Goal: Task Accomplishment & Management: Use online tool/utility

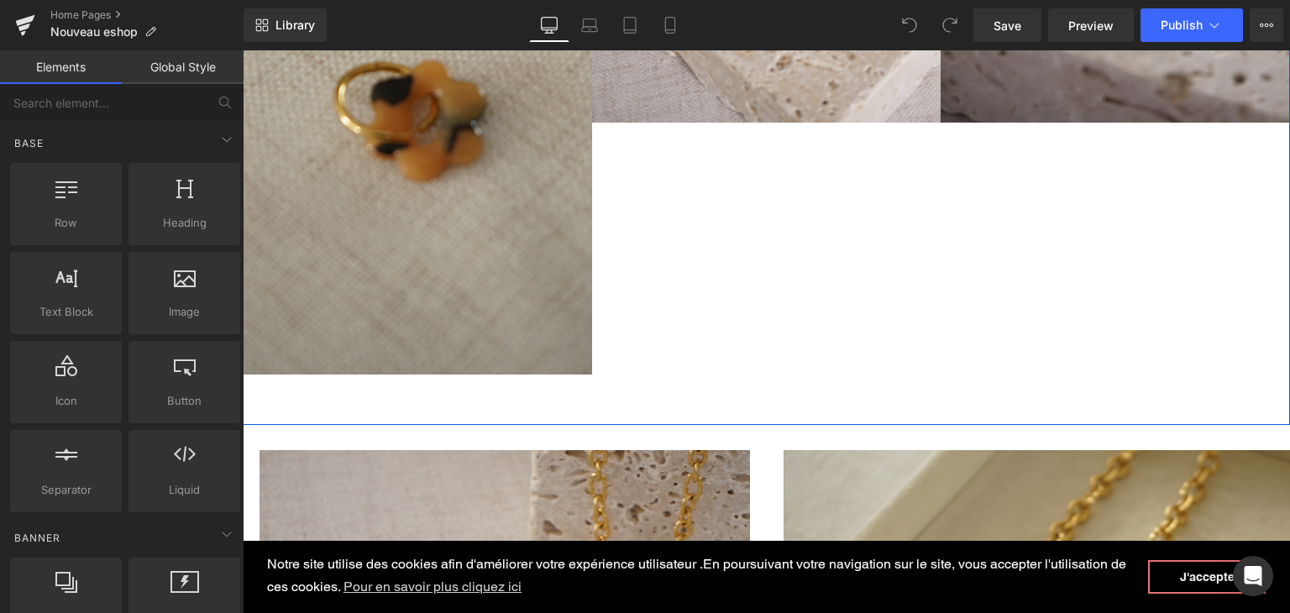
scroll to position [1176, 0]
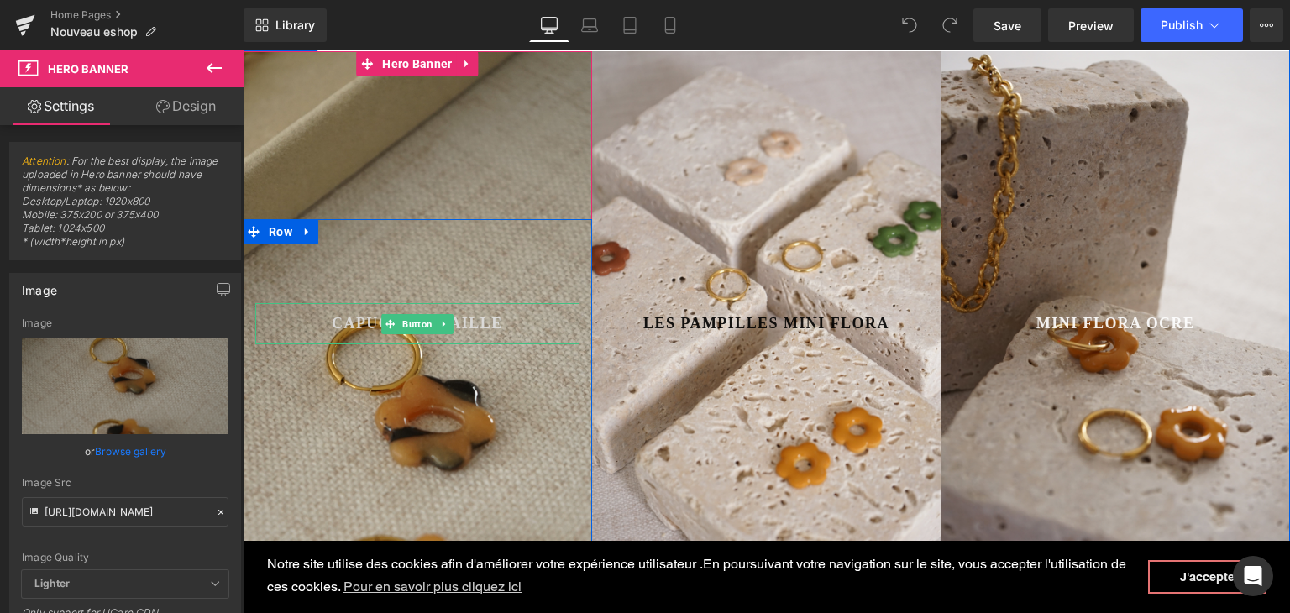
scroll to position [672, 0]
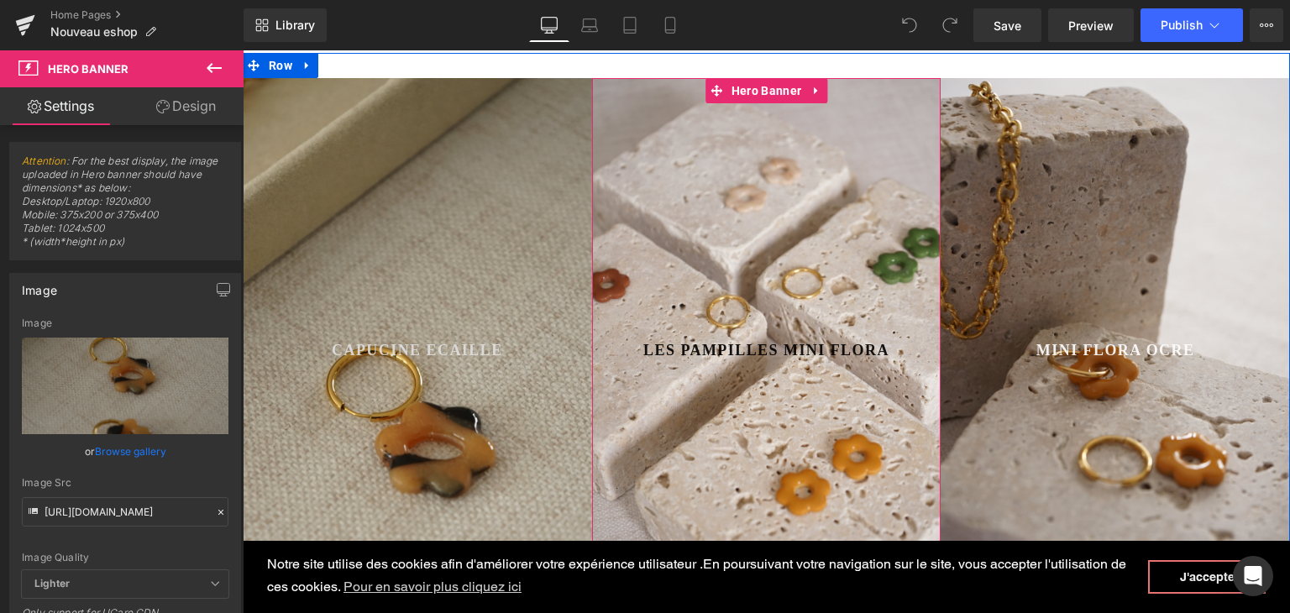
click at [608, 195] on div at bounding box center [766, 350] width 349 height 545
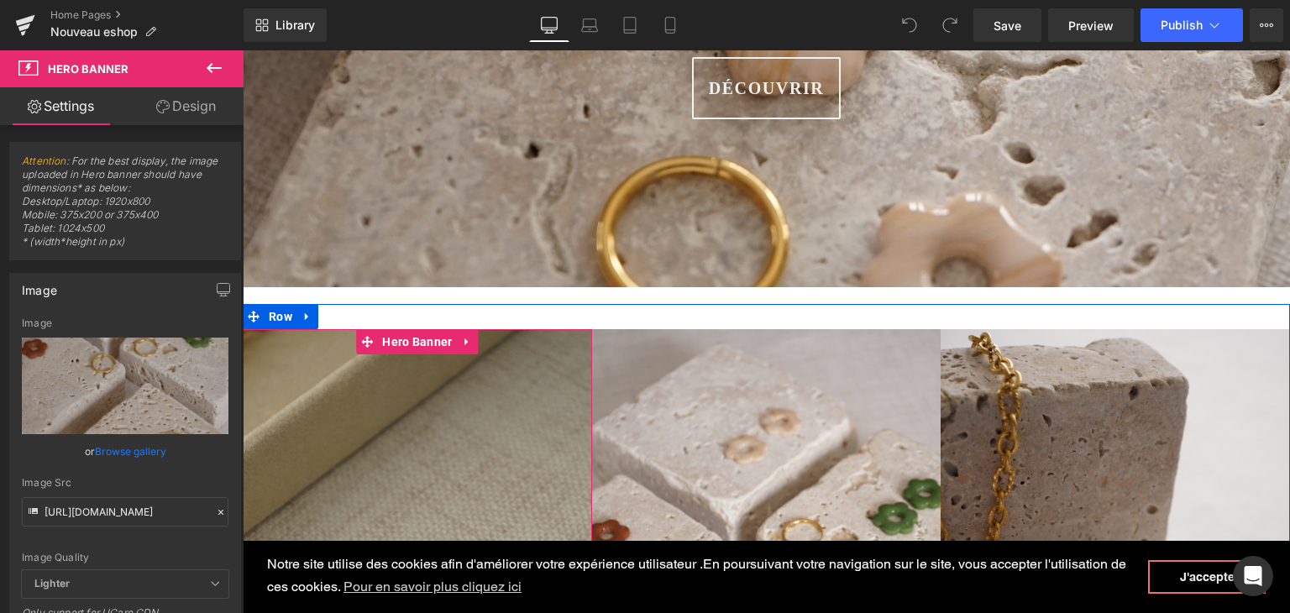
scroll to position [420, 0]
click at [400, 342] on span "Hero Banner" at bounding box center [417, 343] width 78 height 25
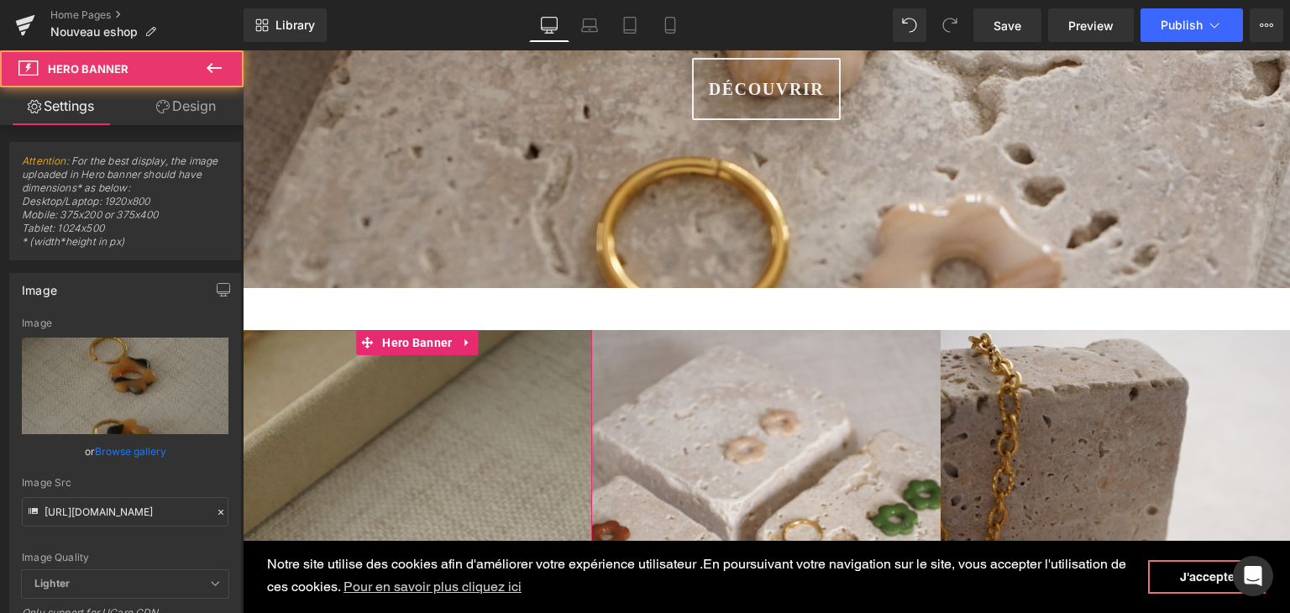
click at [192, 98] on link "Design" at bounding box center [186, 106] width 122 height 38
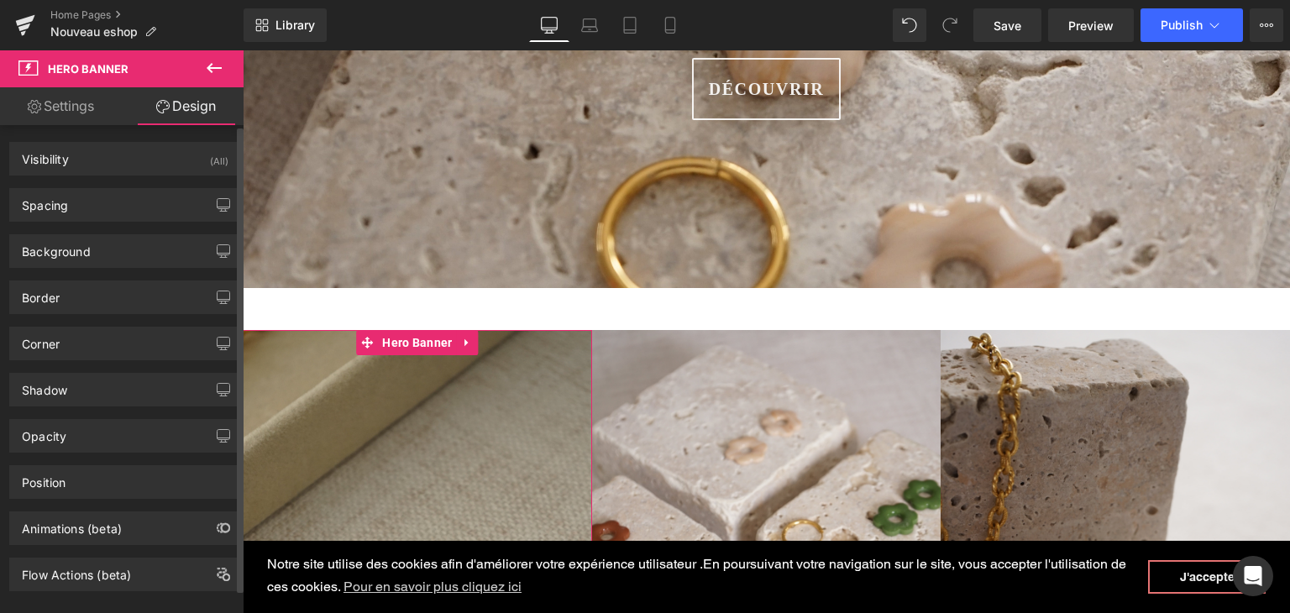
click at [154, 223] on div "Background Color & Image color #d3d3d3 Color #d3d3d3 100 % [URL][DOMAIN_NAME] I…" at bounding box center [125, 245] width 251 height 46
click at [156, 198] on div "Spacing" at bounding box center [125, 205] width 230 height 32
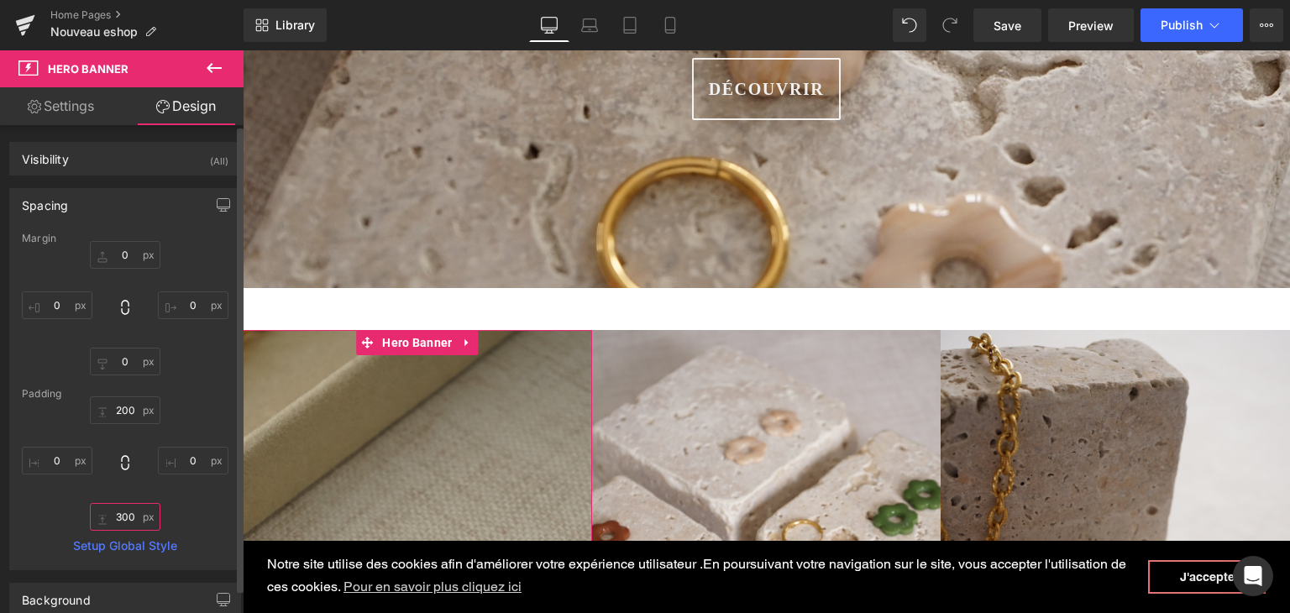
click at [136, 516] on input "300" at bounding box center [125, 517] width 71 height 28
type input "200"
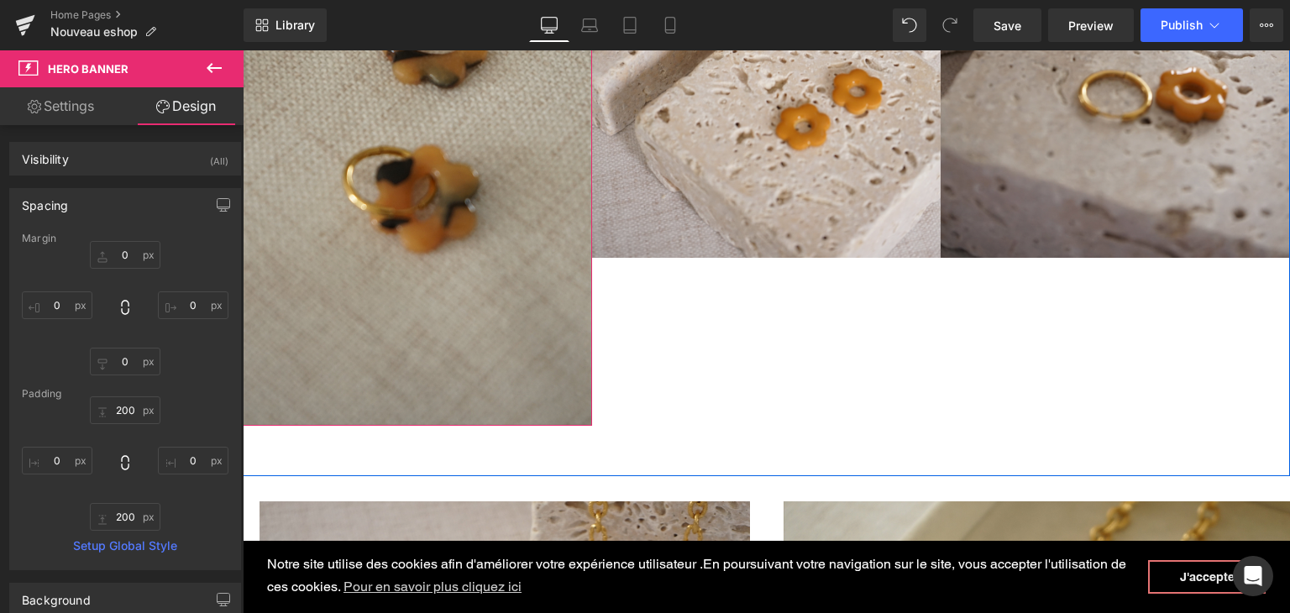
scroll to position [1176, 0]
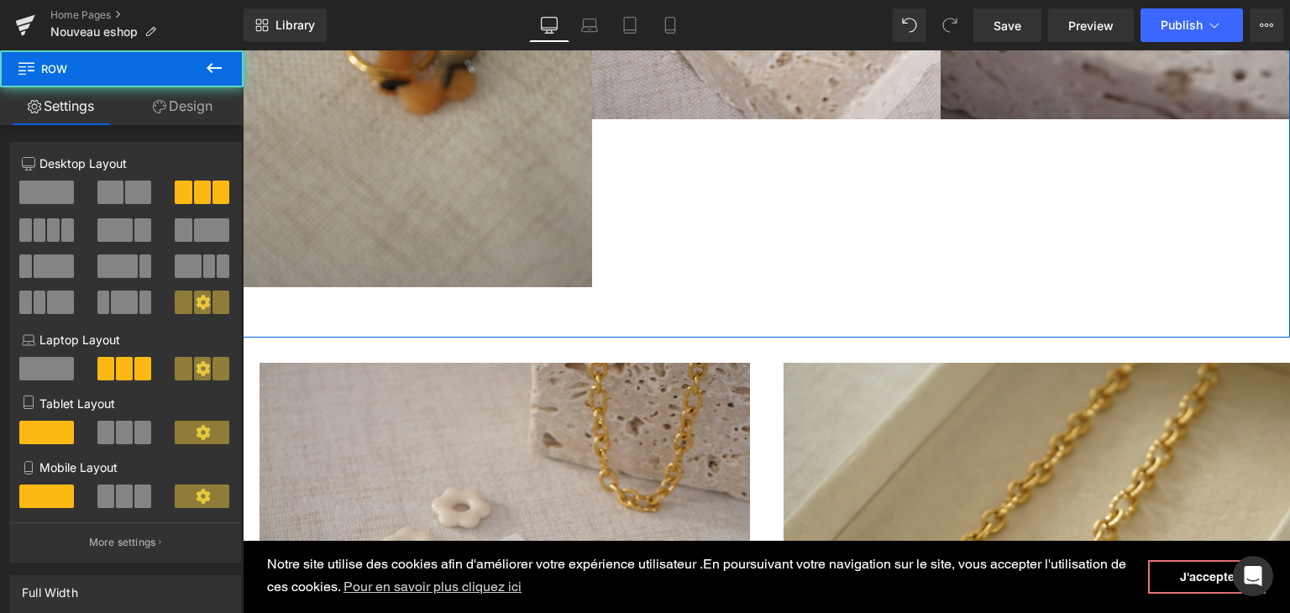
click at [243, 50] on div "200px" at bounding box center [243, 50] width 0 height 0
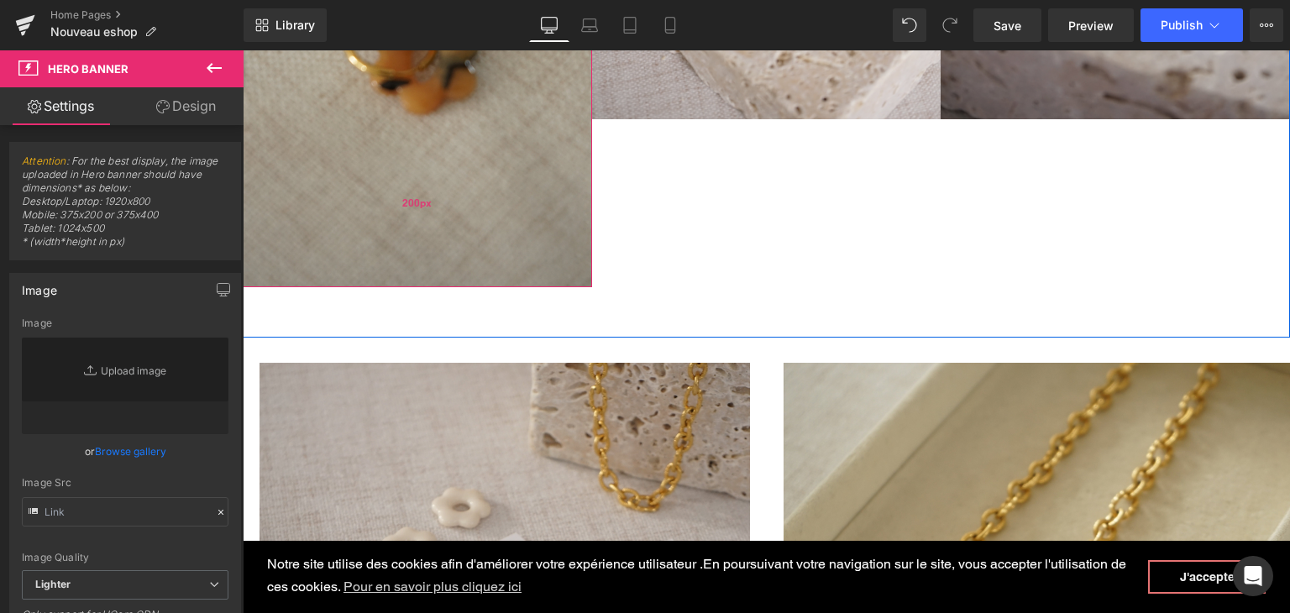
type input "[URL][DOMAIN_NAME]"
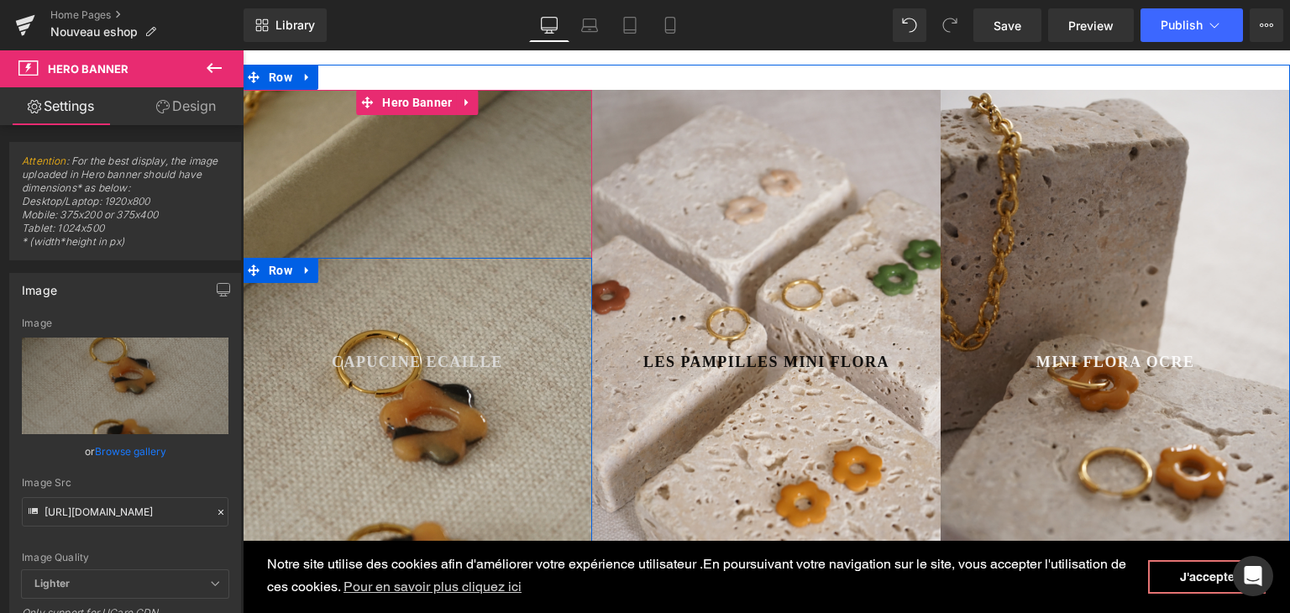
scroll to position [588, 0]
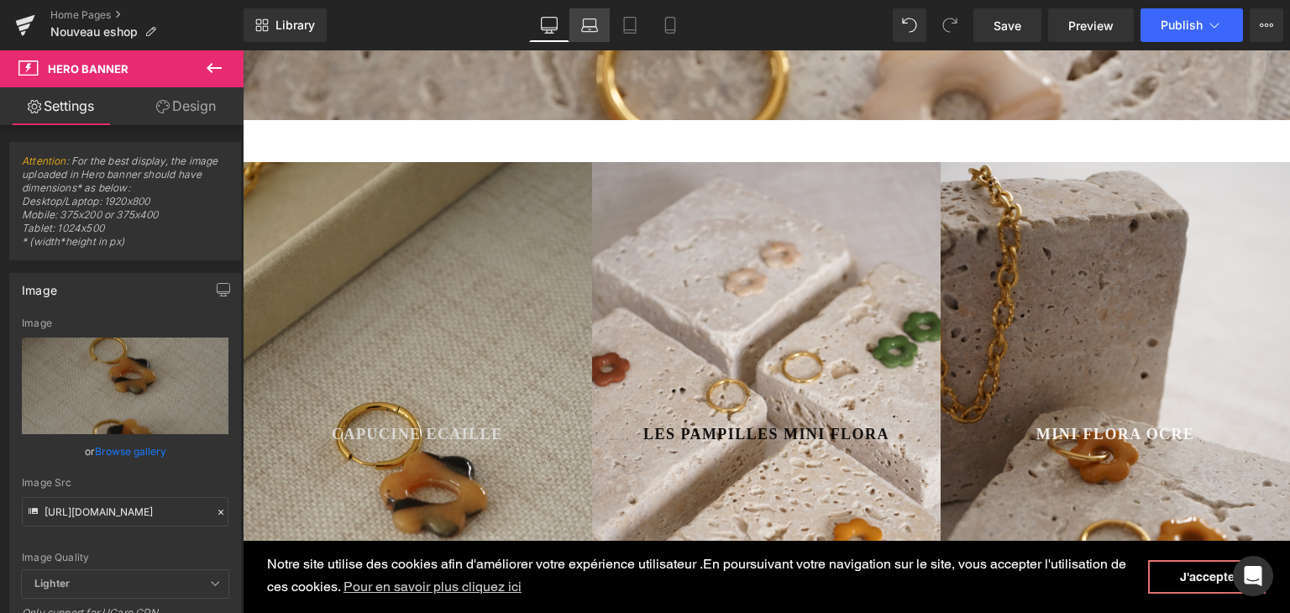
click at [601, 24] on link "Laptop" at bounding box center [589, 25] width 40 height 34
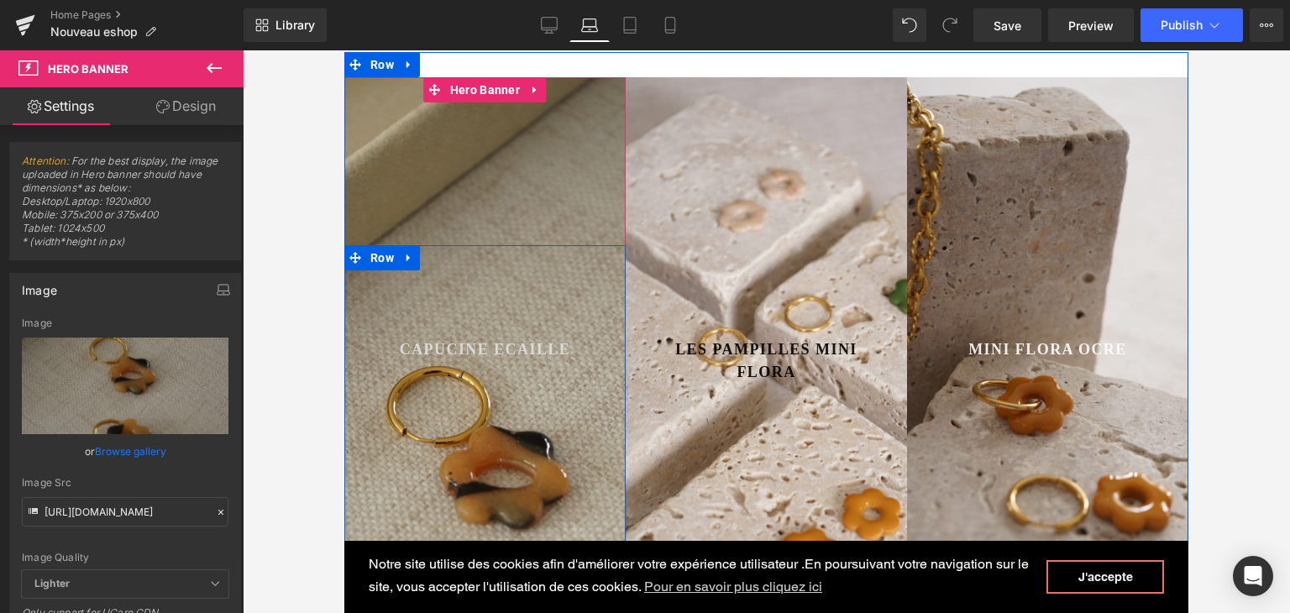
scroll to position [638, 0]
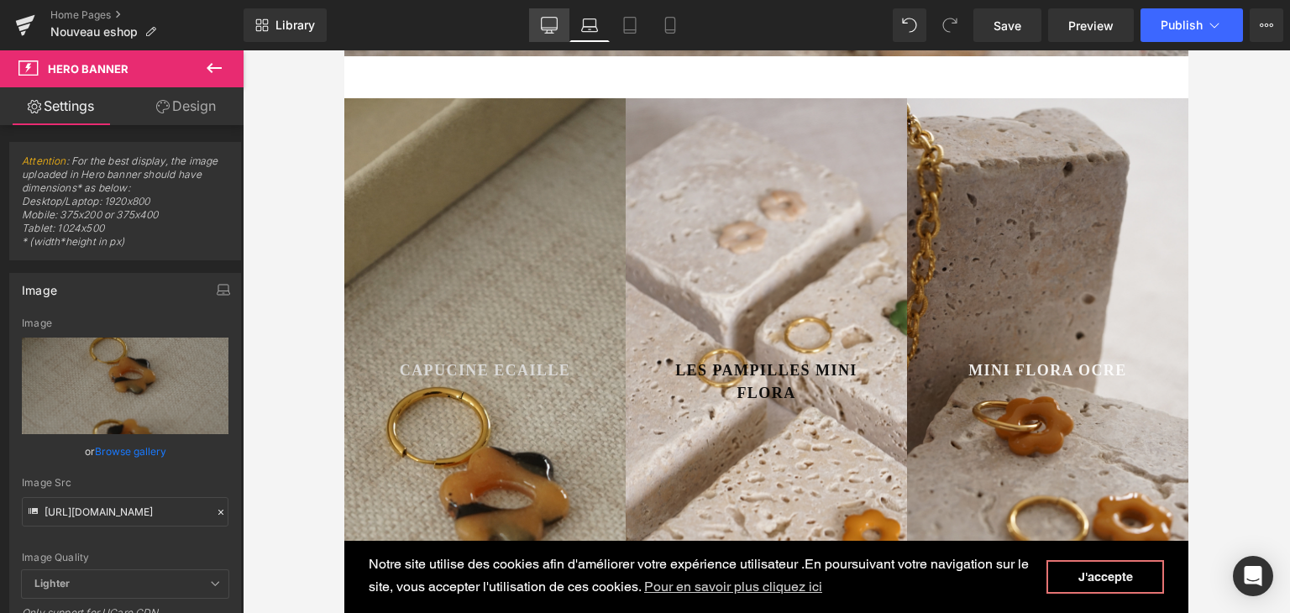
click at [554, 21] on icon at bounding box center [549, 25] width 17 height 17
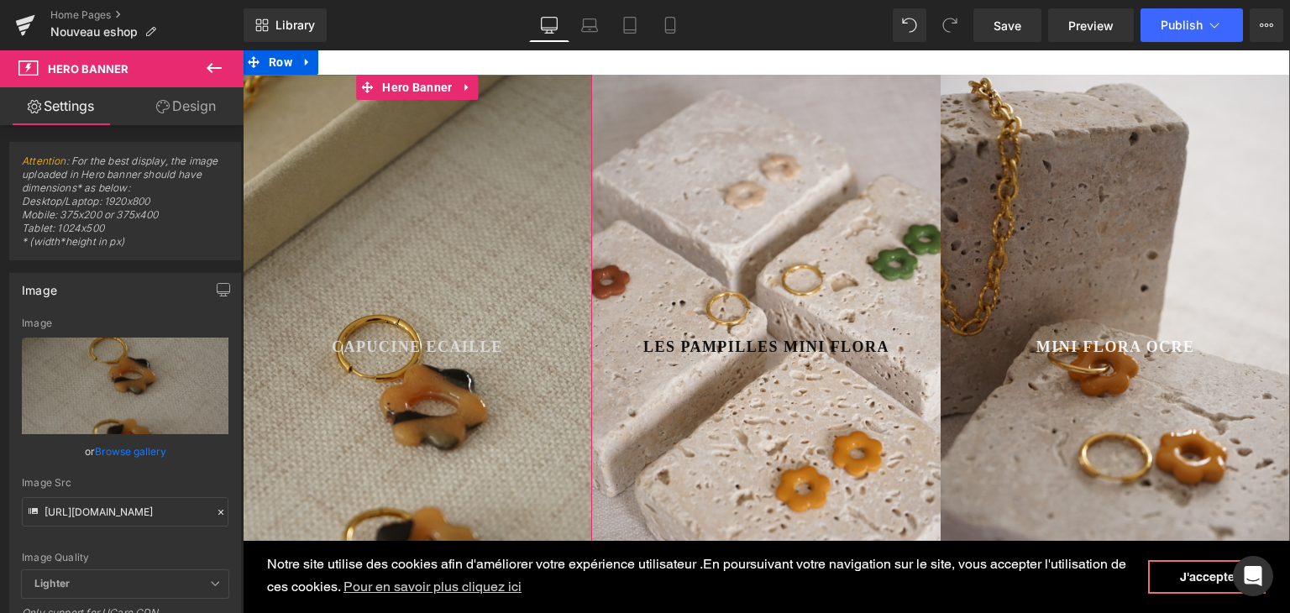
scroll to position [592, 0]
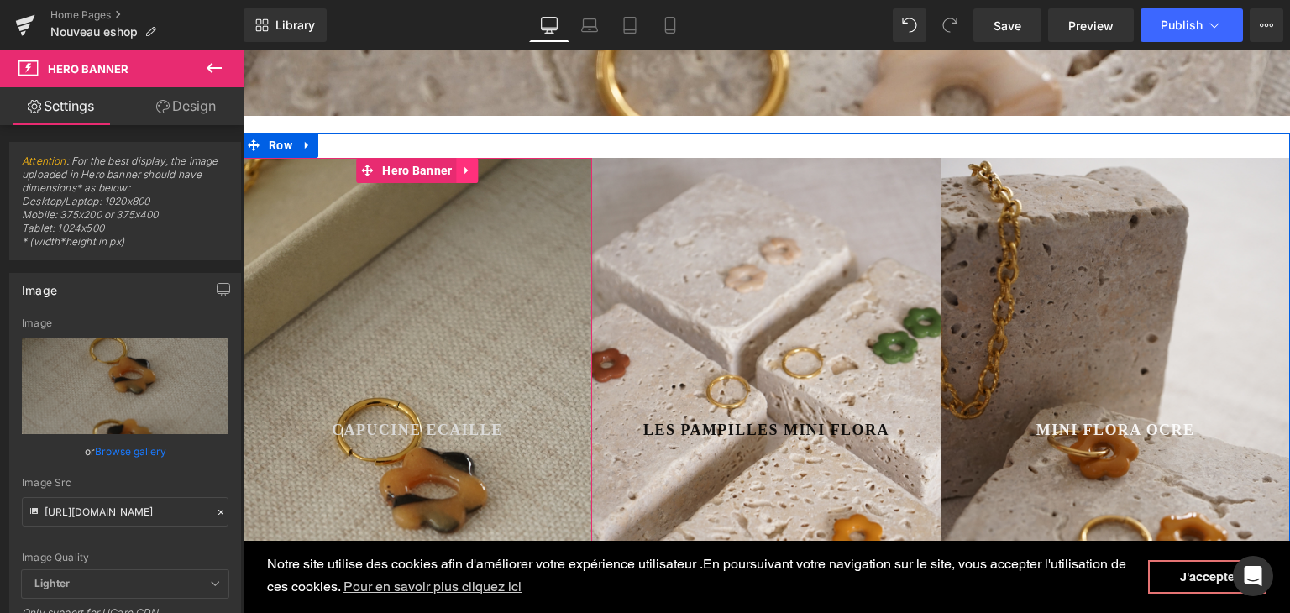
click at [464, 167] on icon at bounding box center [465, 171] width 3 height 8
click at [477, 166] on link at bounding box center [479, 170] width 22 height 25
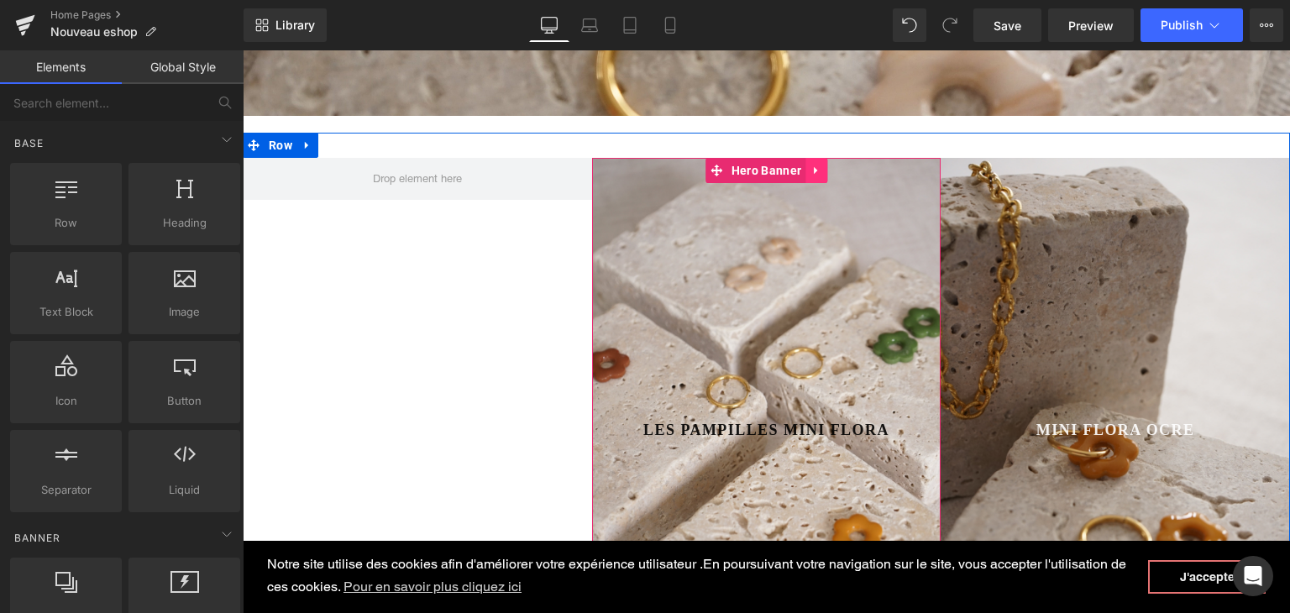
click at [816, 159] on link at bounding box center [817, 170] width 22 height 25
click at [800, 165] on icon at bounding box center [806, 171] width 12 height 12
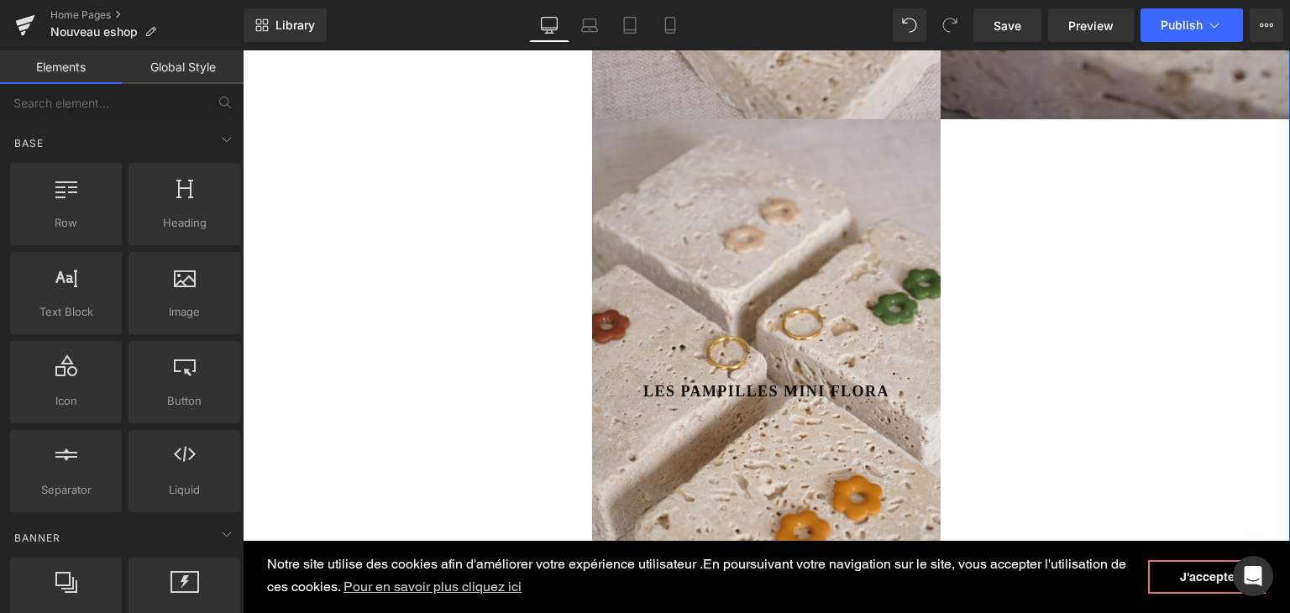
scroll to position [1176, 0]
click at [683, 336] on div "Les pampilles mini Flora Button Row" at bounding box center [766, 349] width 349 height 125
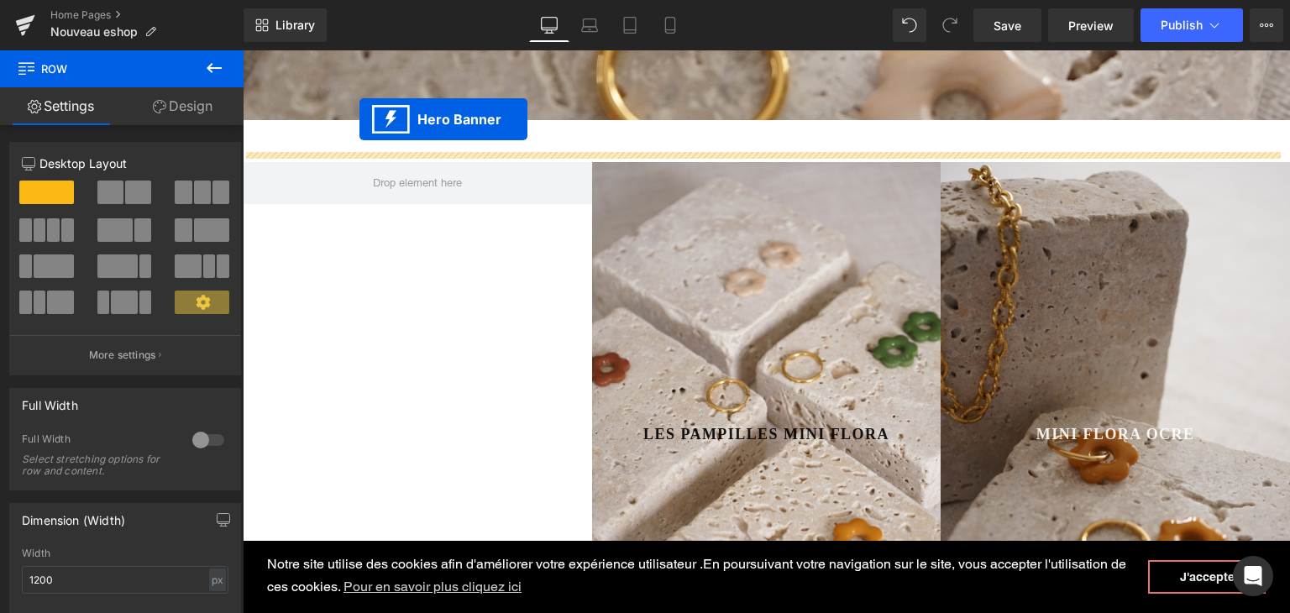
scroll to position [554, 0]
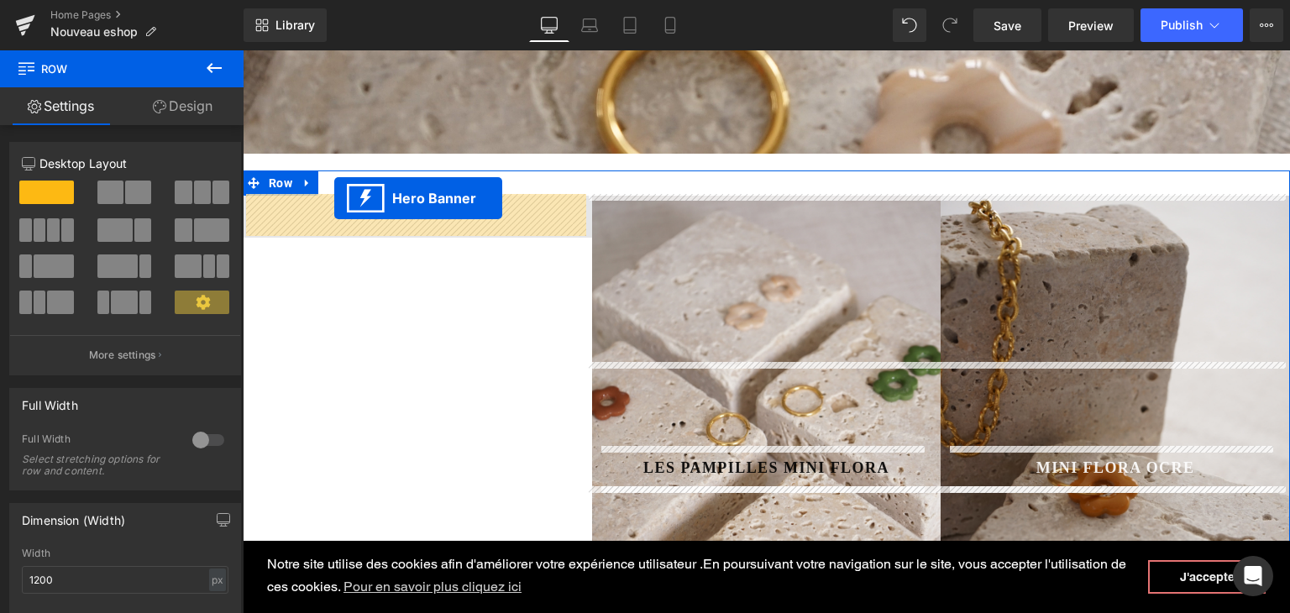
drag, startPoint x: 718, startPoint y: 297, endPoint x: 334, endPoint y: 199, distance: 396.0
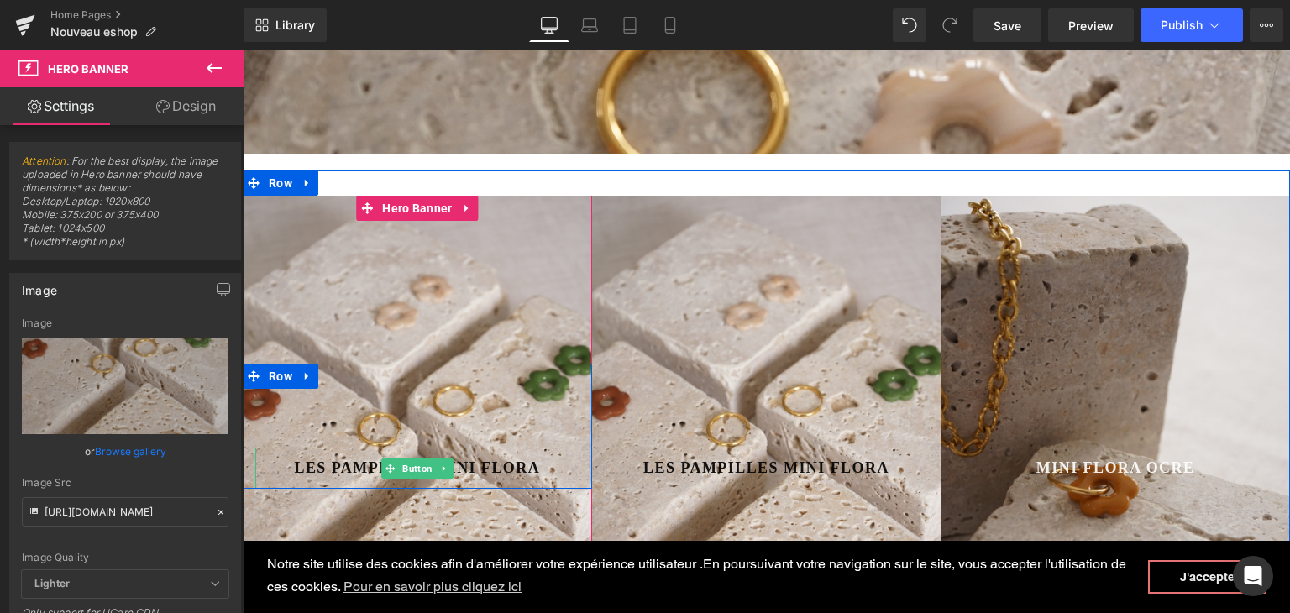
click at [331, 469] on span "Les pampilles mini Flora" at bounding box center [417, 468] width 246 height 23
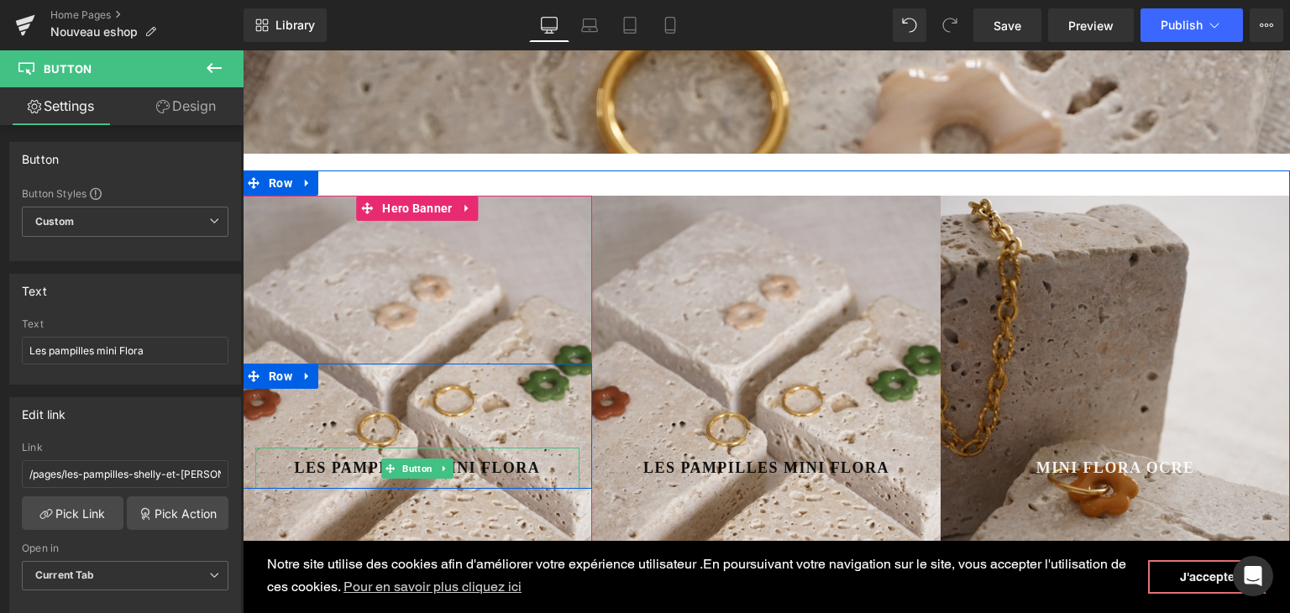
click at [535, 461] on link "Les pampilles mini Flora" at bounding box center [417, 468] width 278 height 41
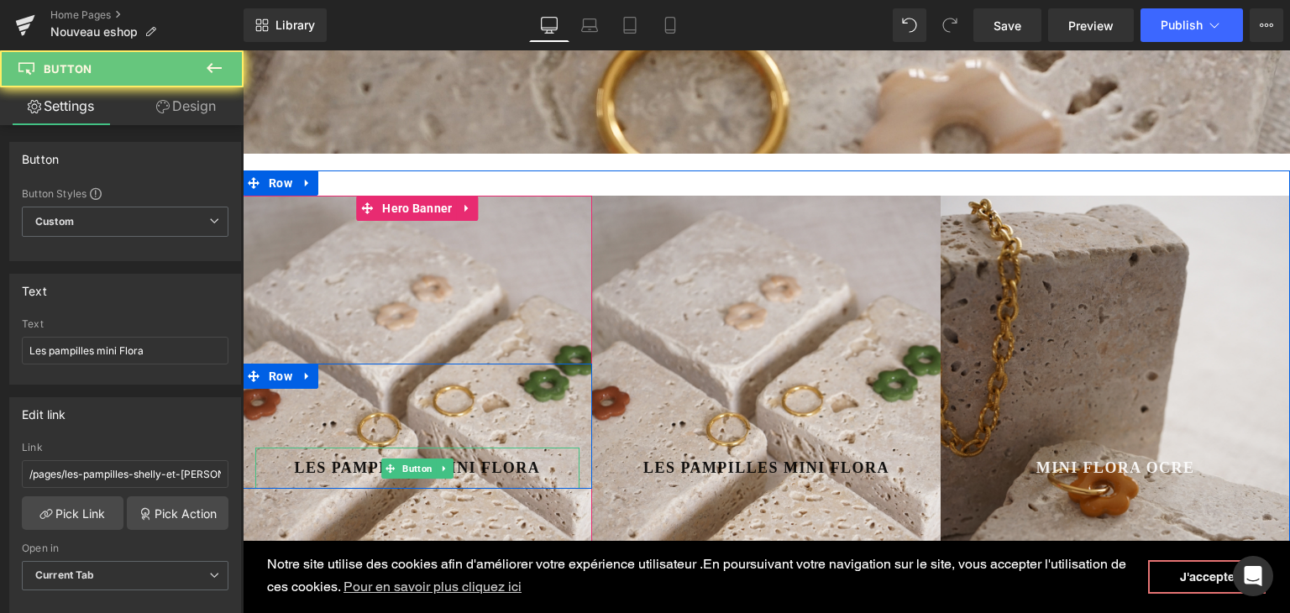
click at [535, 461] on link "Les pampilles mini Flora" at bounding box center [417, 468] width 278 height 41
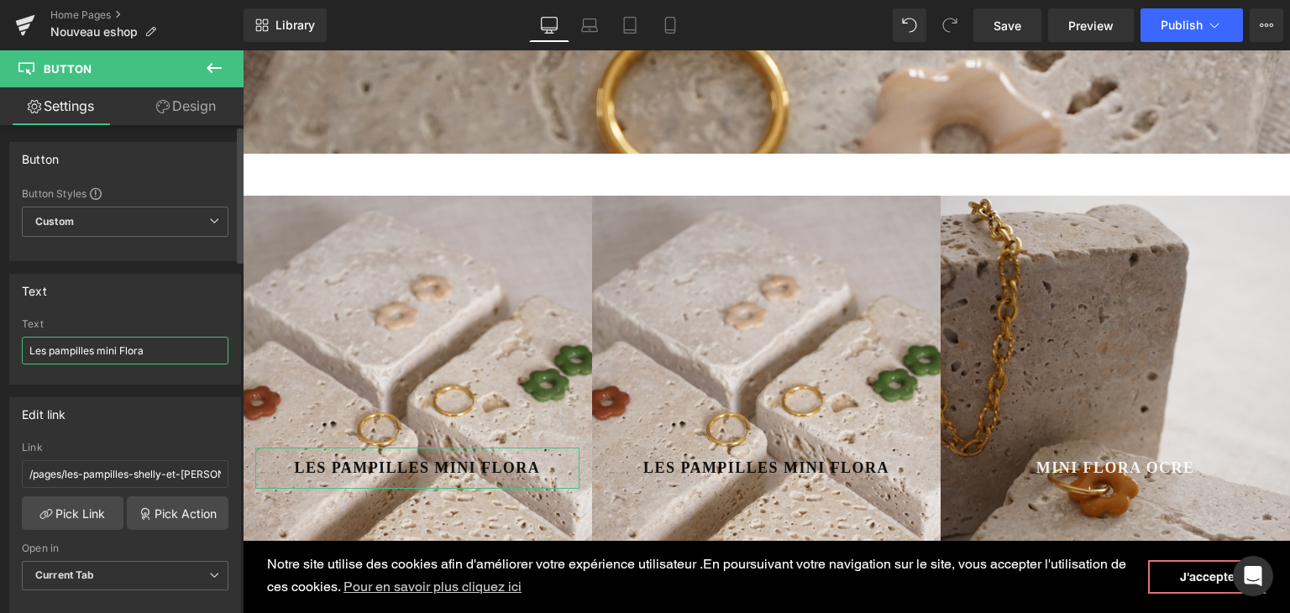
click at [149, 353] on input "Les pampilles mini Flora" at bounding box center [125, 351] width 207 height 28
drag, startPoint x: 149, startPoint y: 353, endPoint x: 0, endPoint y: 349, distance: 148.7
click at [0, 349] on div "Text Les pampilles mini Flora Text Les pampilles mini Flora" at bounding box center [125, 322] width 251 height 123
type input "CAPUCINE ECAILLE"
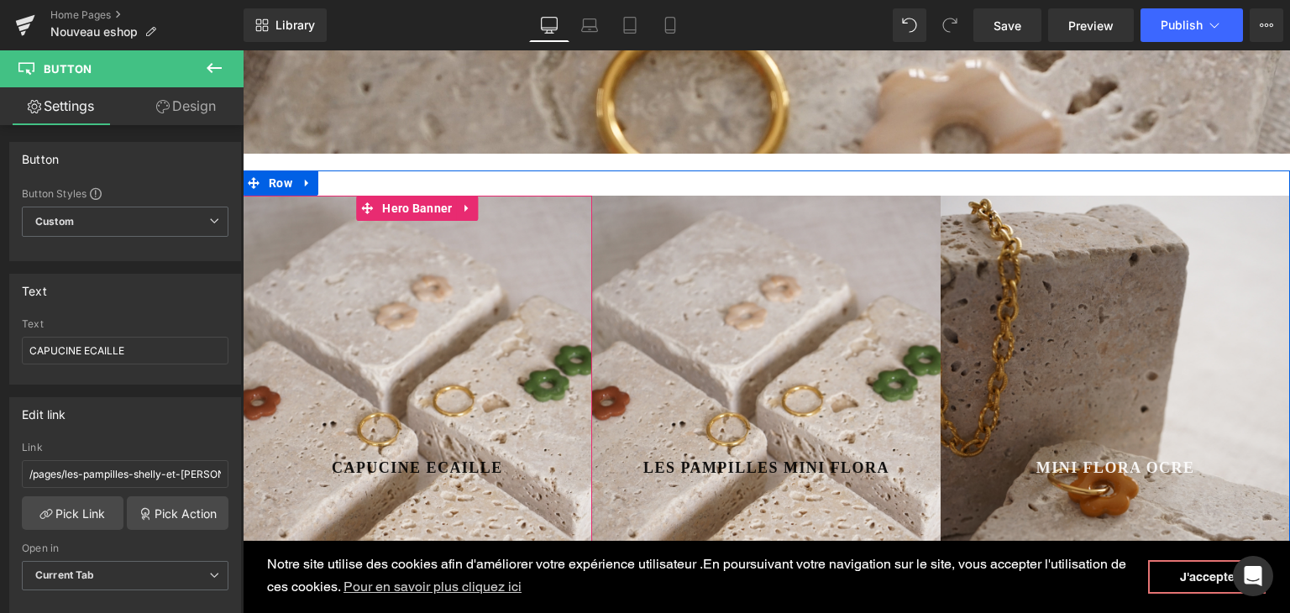
click at [423, 275] on div at bounding box center [417, 468] width 349 height 545
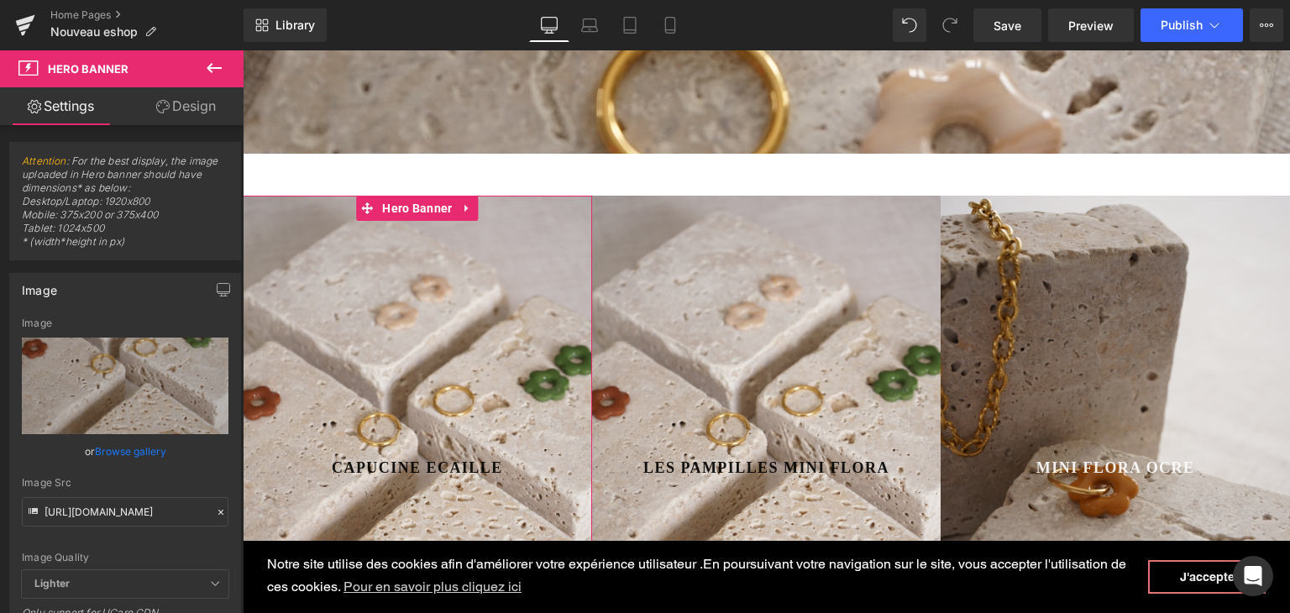
click at [215, 506] on icon at bounding box center [221, 512] width 12 height 12
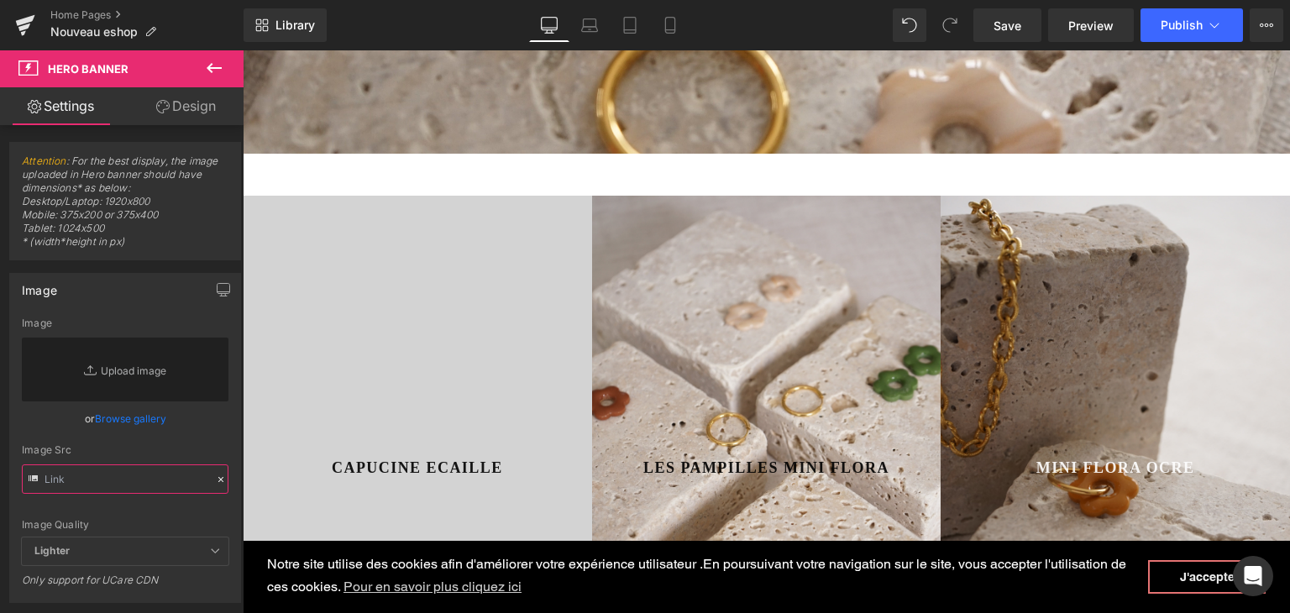
paste input "[URL][DOMAIN_NAME]"
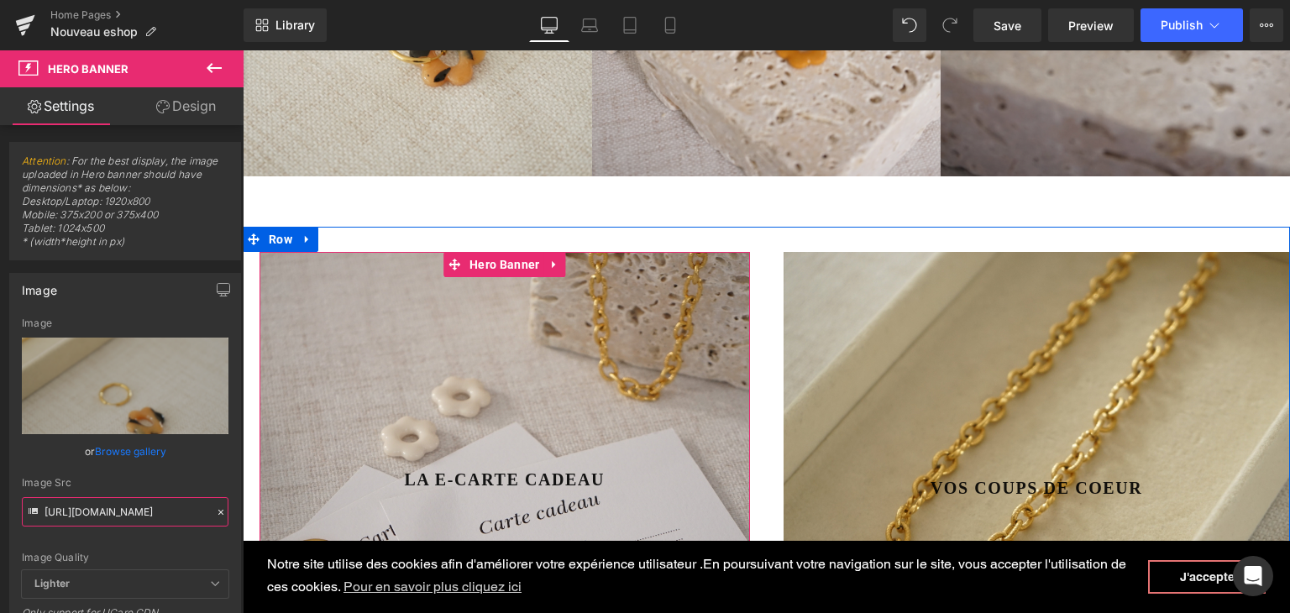
scroll to position [722, 0]
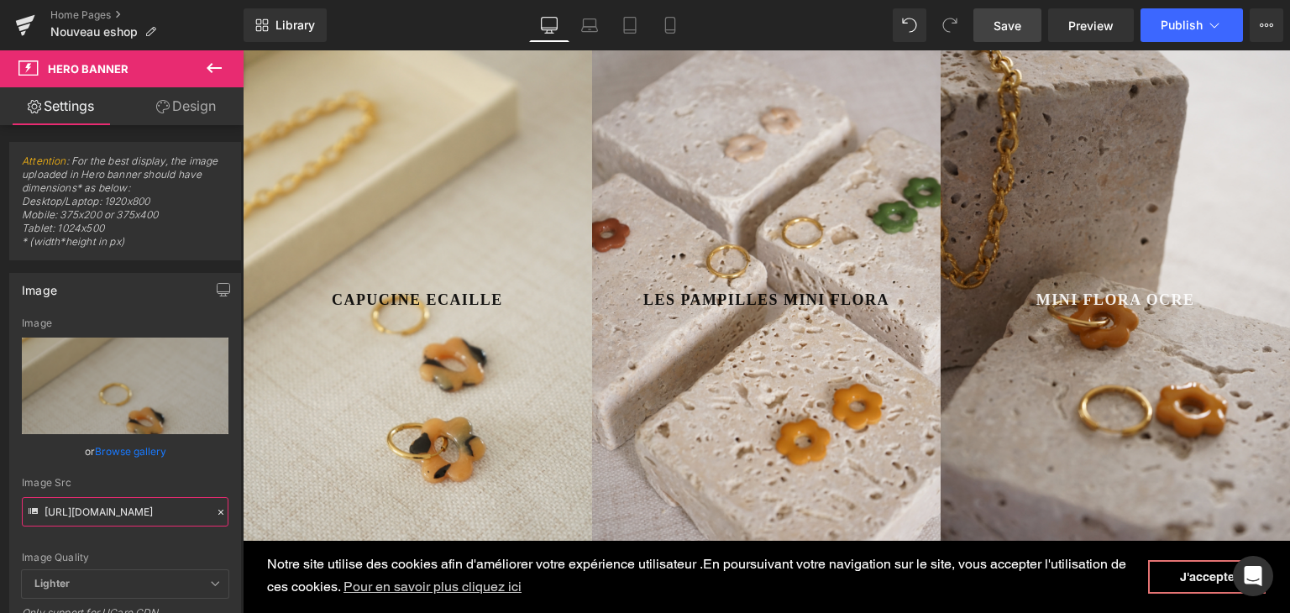
type input "[URL][DOMAIN_NAME]"
click at [1010, 17] on span "Save" at bounding box center [1008, 26] width 28 height 18
click at [218, 512] on icon at bounding box center [221, 512] width 12 height 12
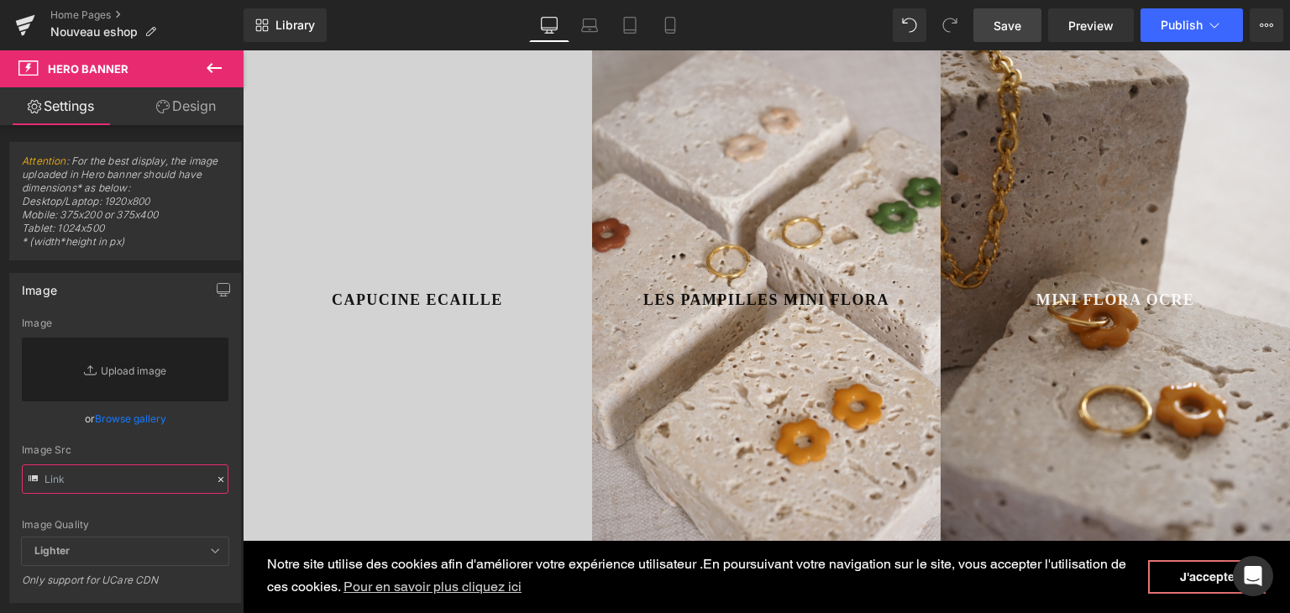
paste input "[URL][DOMAIN_NAME]"
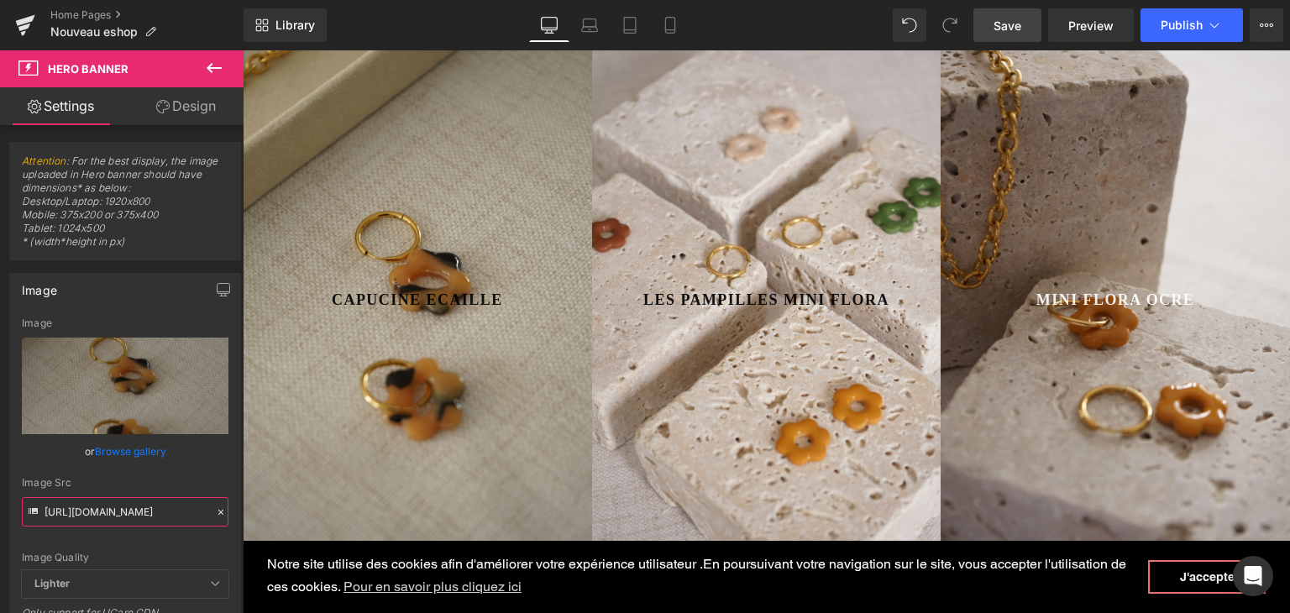
type input "[URL][DOMAIN_NAME]"
click at [1028, 34] on link "Save" at bounding box center [1008, 25] width 68 height 34
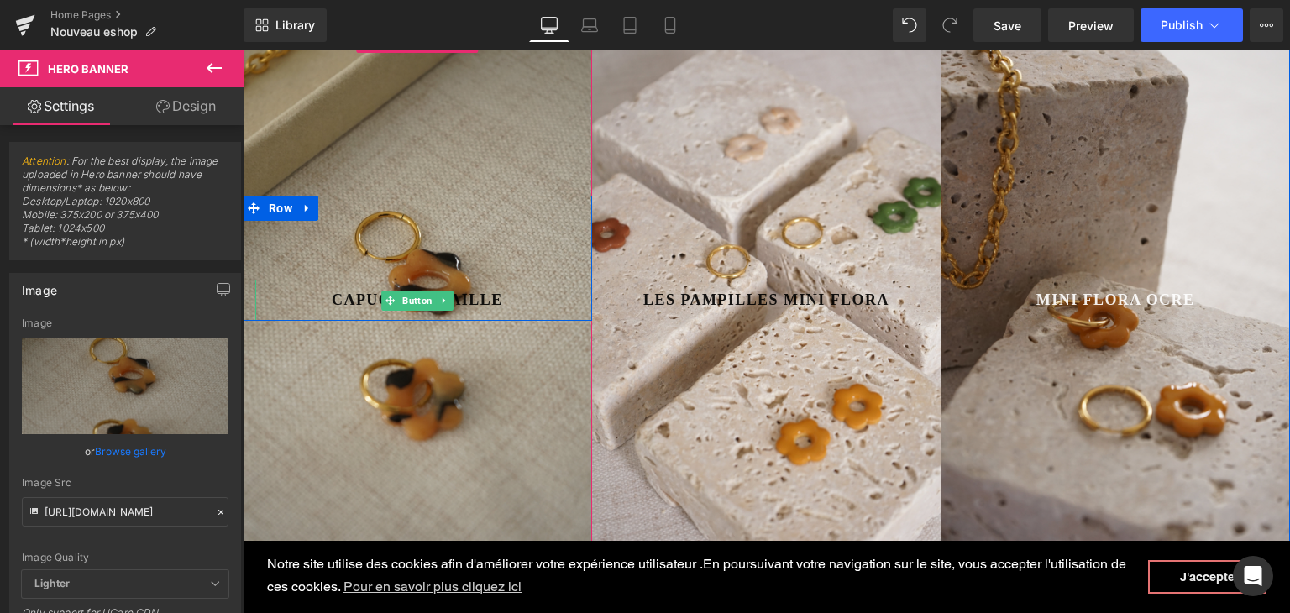
click at [464, 305] on span "CAPUCINE ECAILLE" at bounding box center [417, 300] width 171 height 23
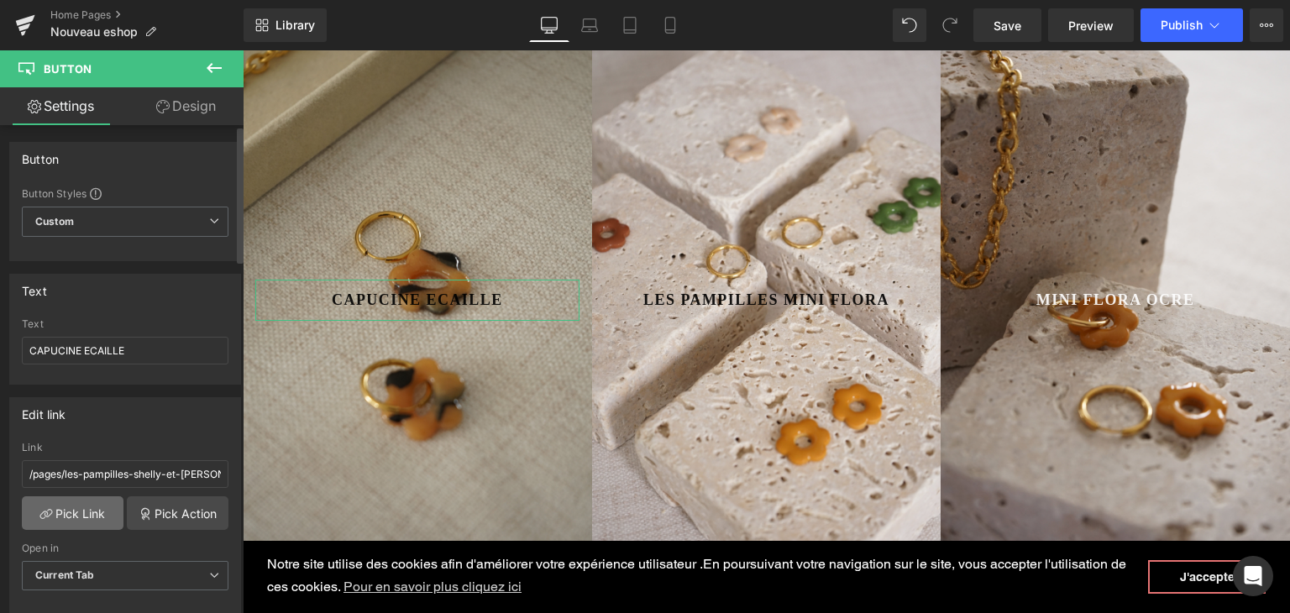
click at [83, 503] on link "Pick Link" at bounding box center [73, 513] width 102 height 34
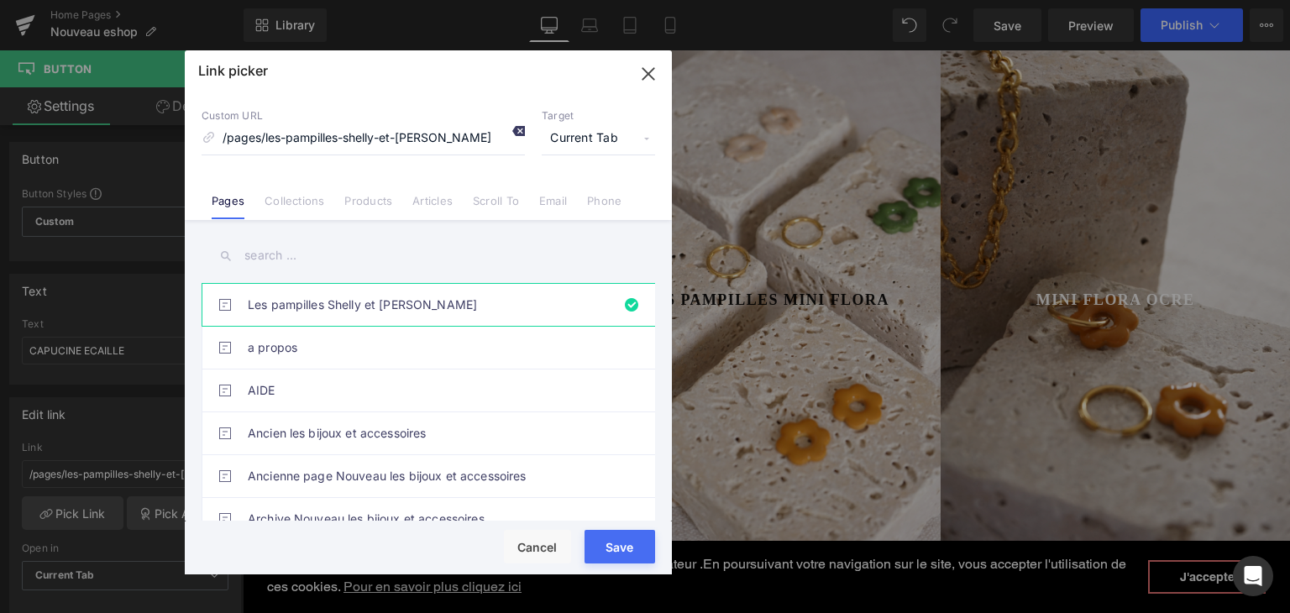
click at [522, 133] on icon at bounding box center [518, 130] width 13 height 13
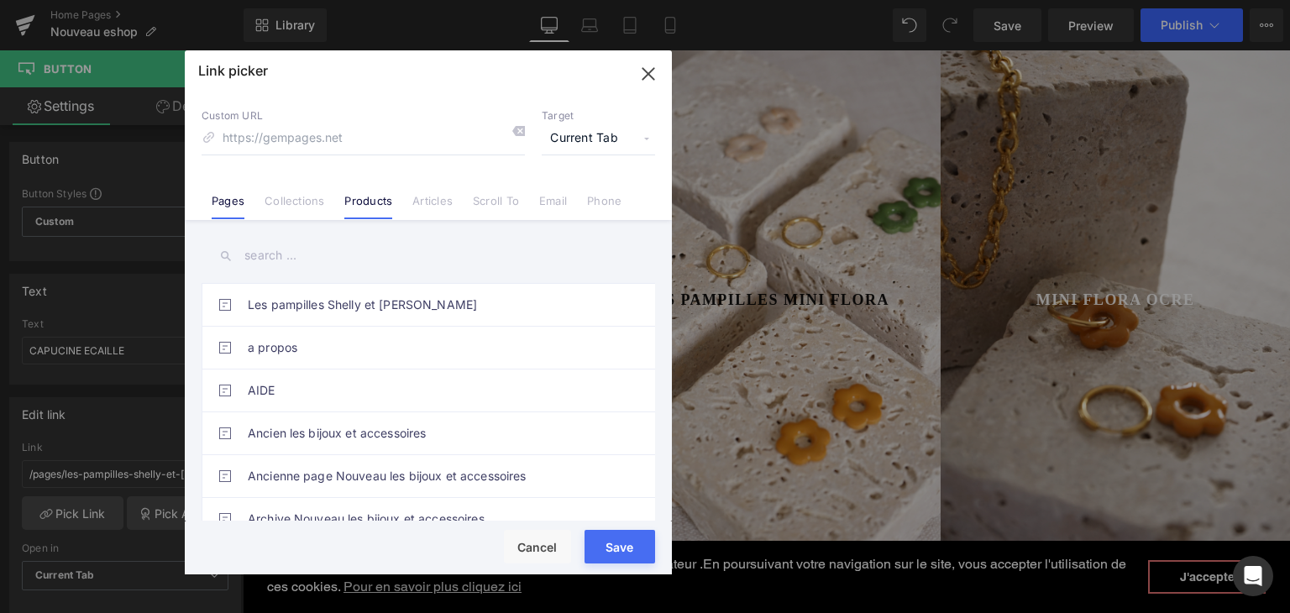
click at [388, 202] on link "Products" at bounding box center [368, 206] width 48 height 25
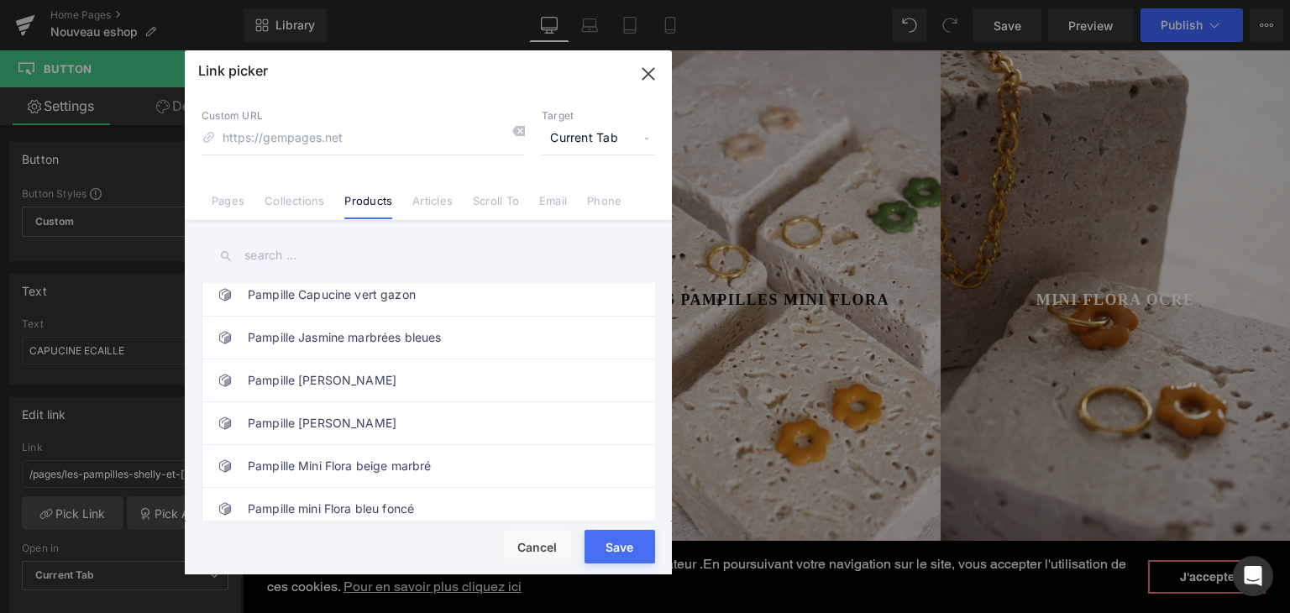
scroll to position [2688, 0]
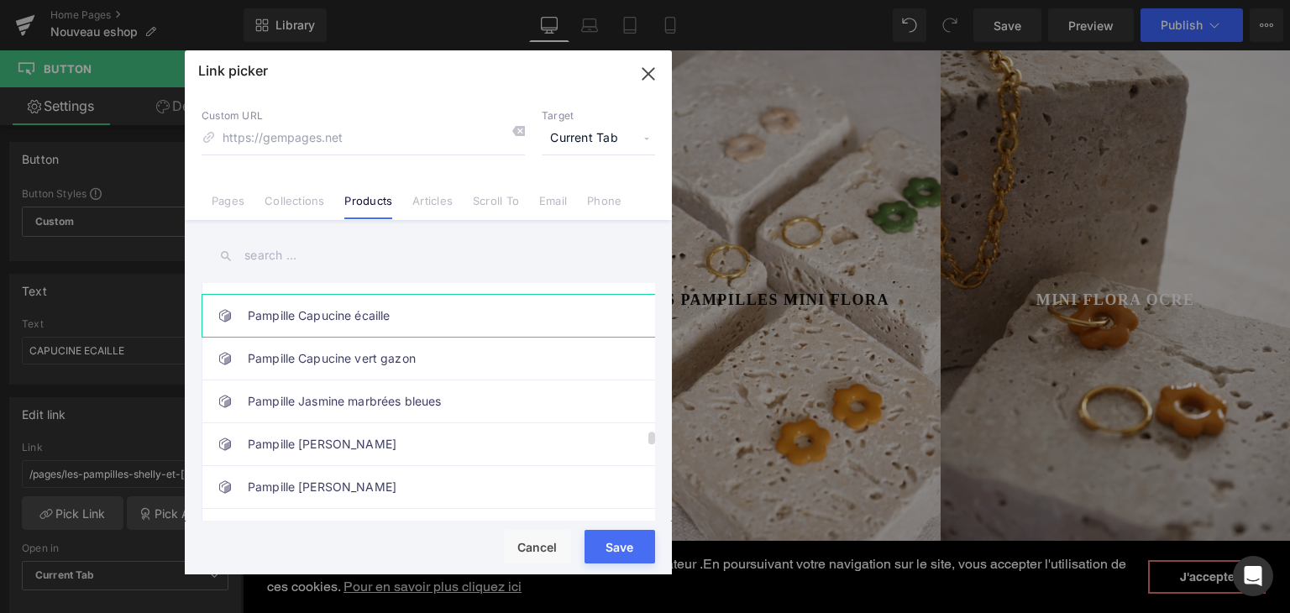
click at [370, 297] on link "Pampille Capucine écaille" at bounding box center [433, 316] width 370 height 42
type input "/products/pampille-capucine-bleu-canard-copie"
click at [615, 556] on button "Save" at bounding box center [620, 547] width 71 height 34
type input "/products/pampille-capucine-bleu-canard-copie"
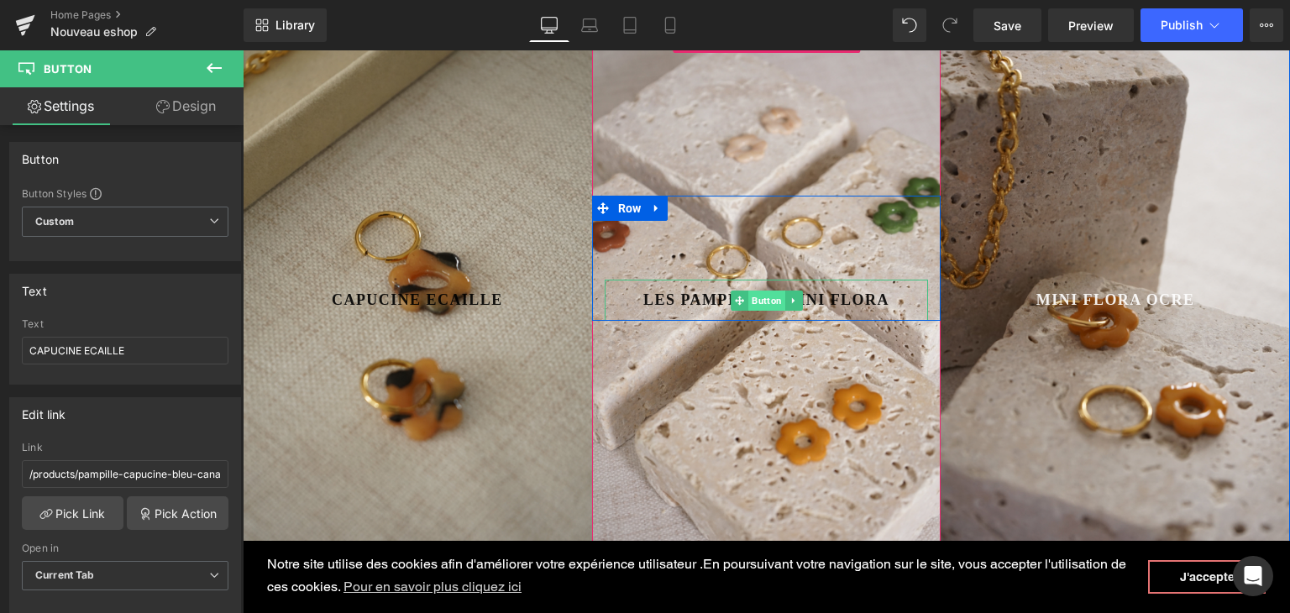
click at [753, 297] on span "Button" at bounding box center [766, 301] width 37 height 20
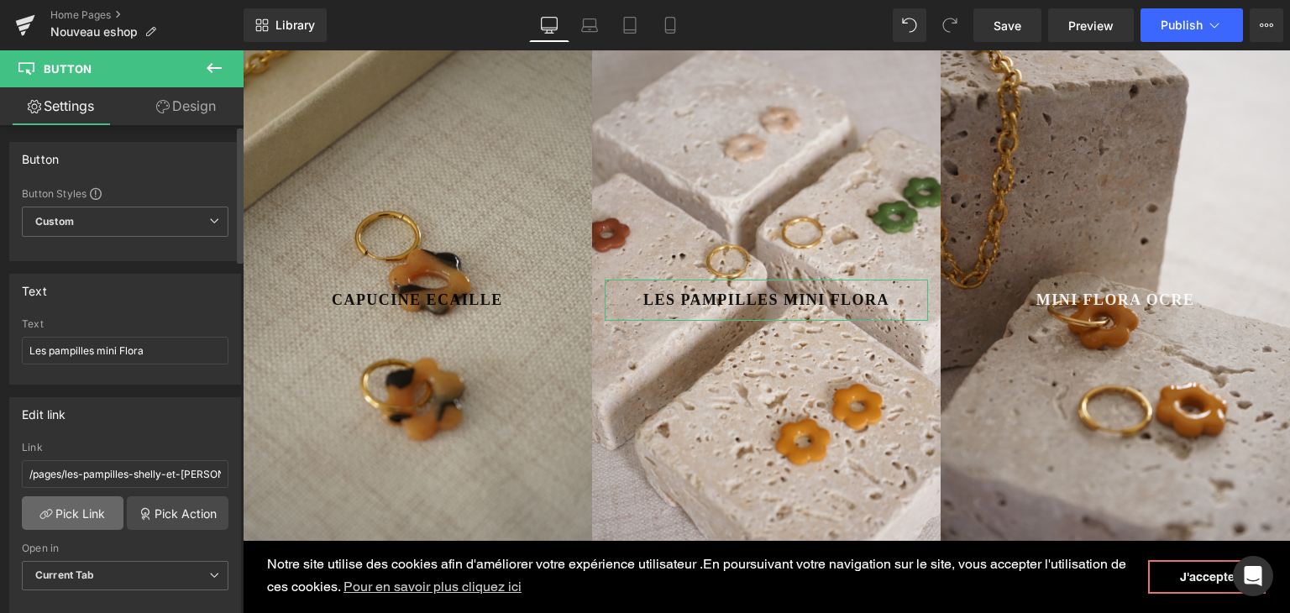
click at [83, 515] on link "Pick Link" at bounding box center [73, 513] width 102 height 34
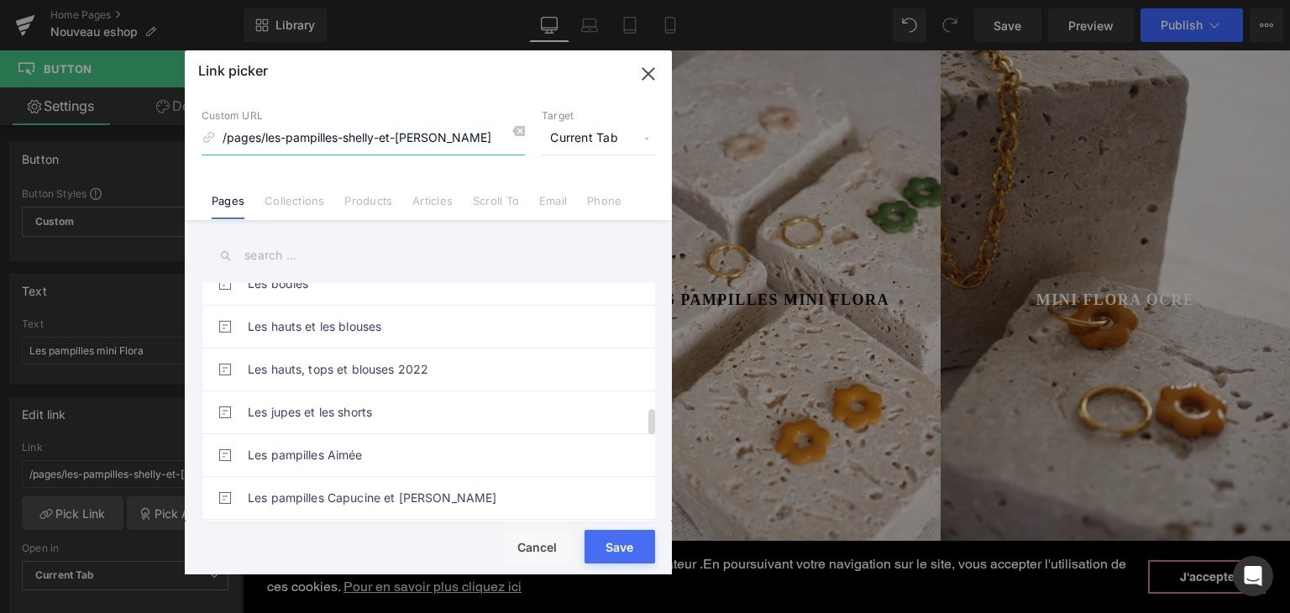
scroll to position [1176, 0]
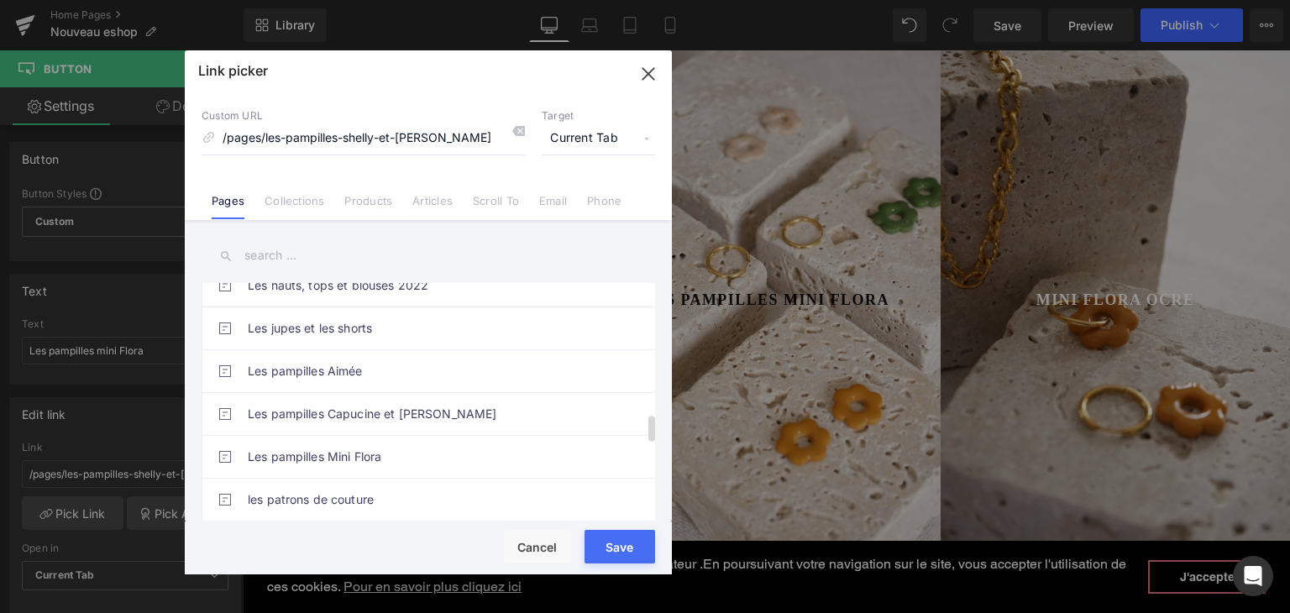
click at [370, 440] on link "Les pampilles Mini Flora" at bounding box center [433, 457] width 370 height 42
type input "/pages/les-pampilles-mini-flora"
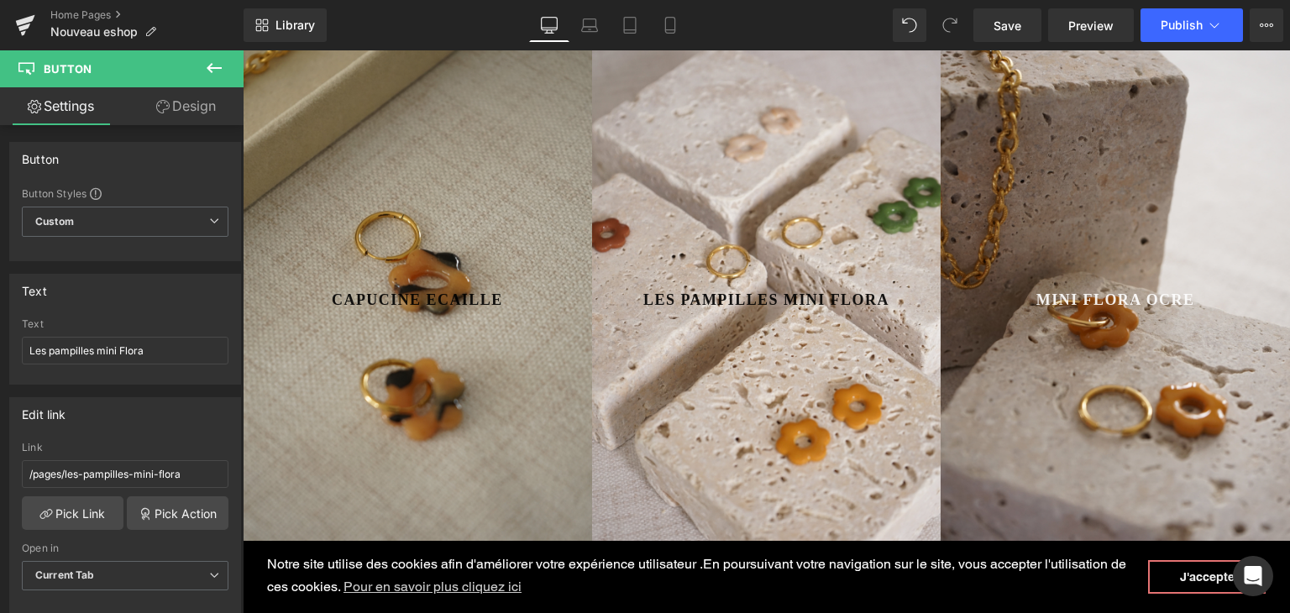
click at [632, 545] on div "Rendering Content" at bounding box center [645, 547] width 103 height 18
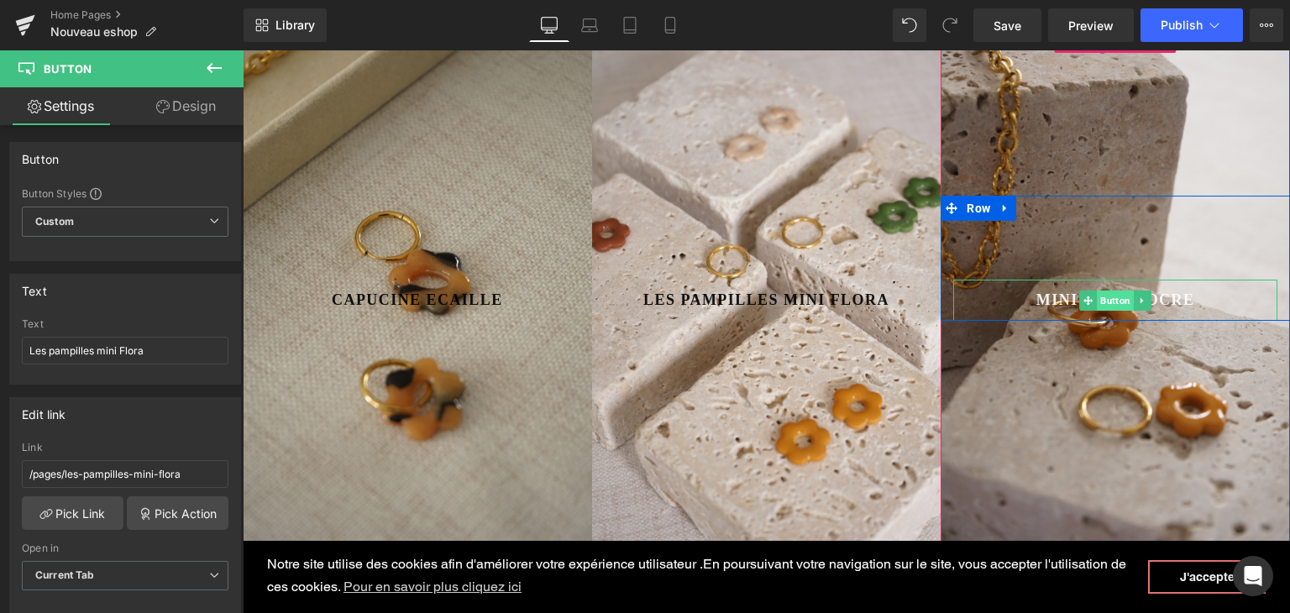
click at [1101, 293] on span "Button" at bounding box center [1115, 301] width 37 height 20
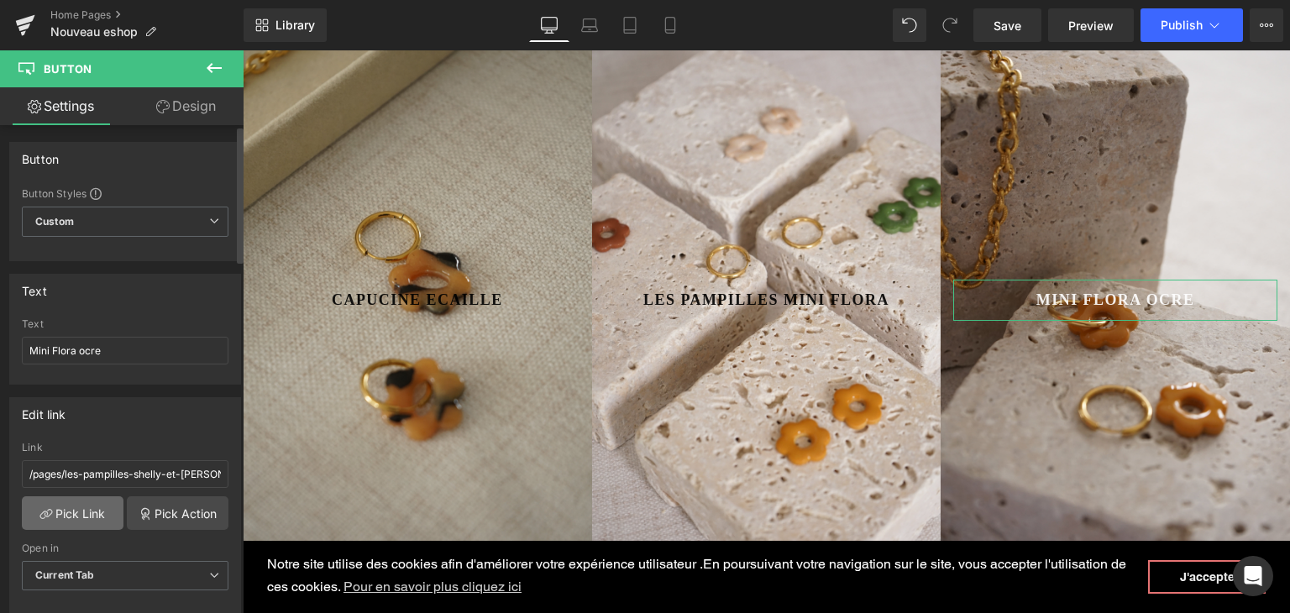
click at [113, 517] on link "Pick Link" at bounding box center [73, 513] width 102 height 34
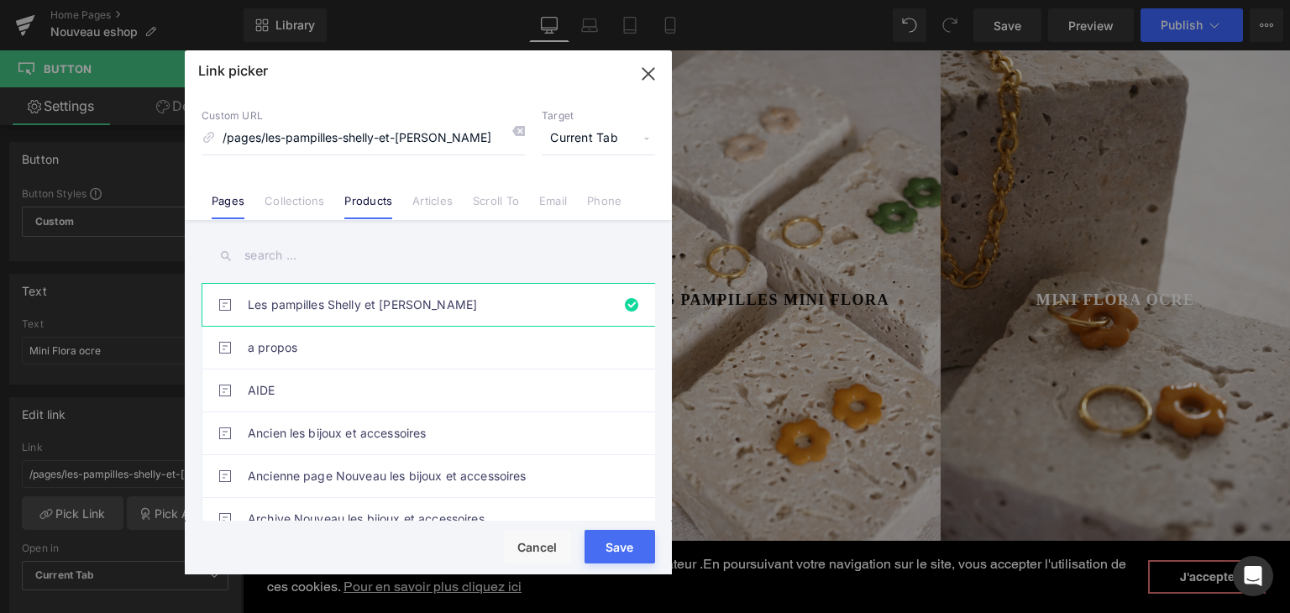
click at [356, 187] on li "Products" at bounding box center [368, 194] width 68 height 29
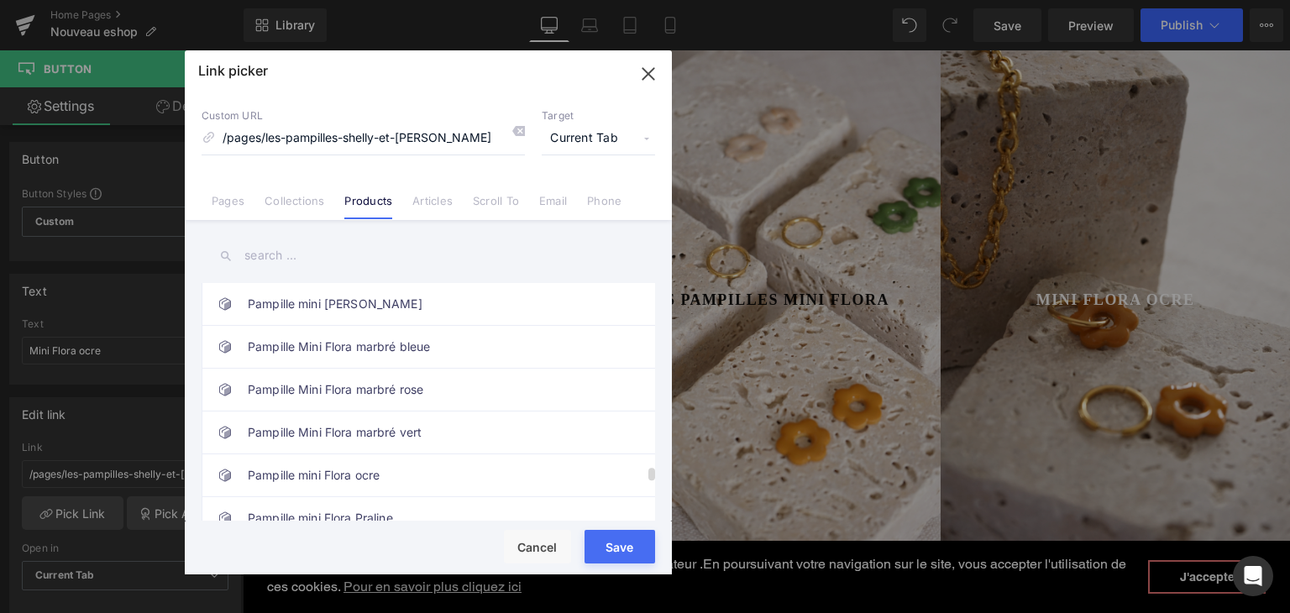
scroll to position [3360, 0]
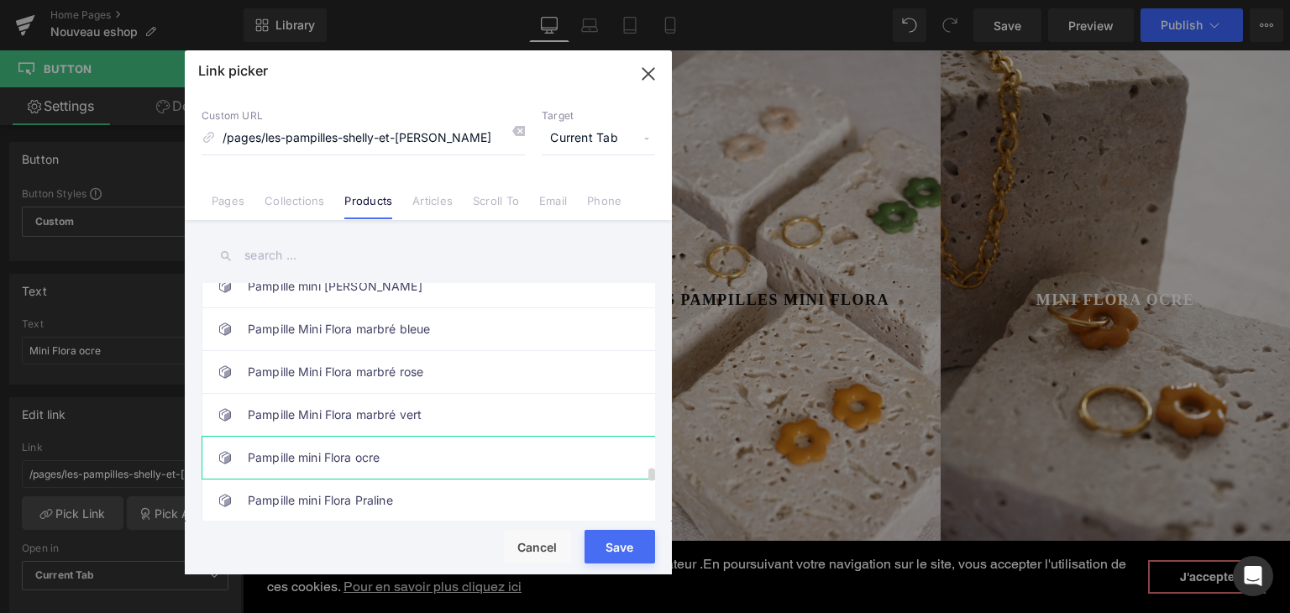
click at [384, 437] on link "Pampille mini Flora ocre" at bounding box center [433, 458] width 370 height 42
type input "/products/pampille-mini-flora-ocre"
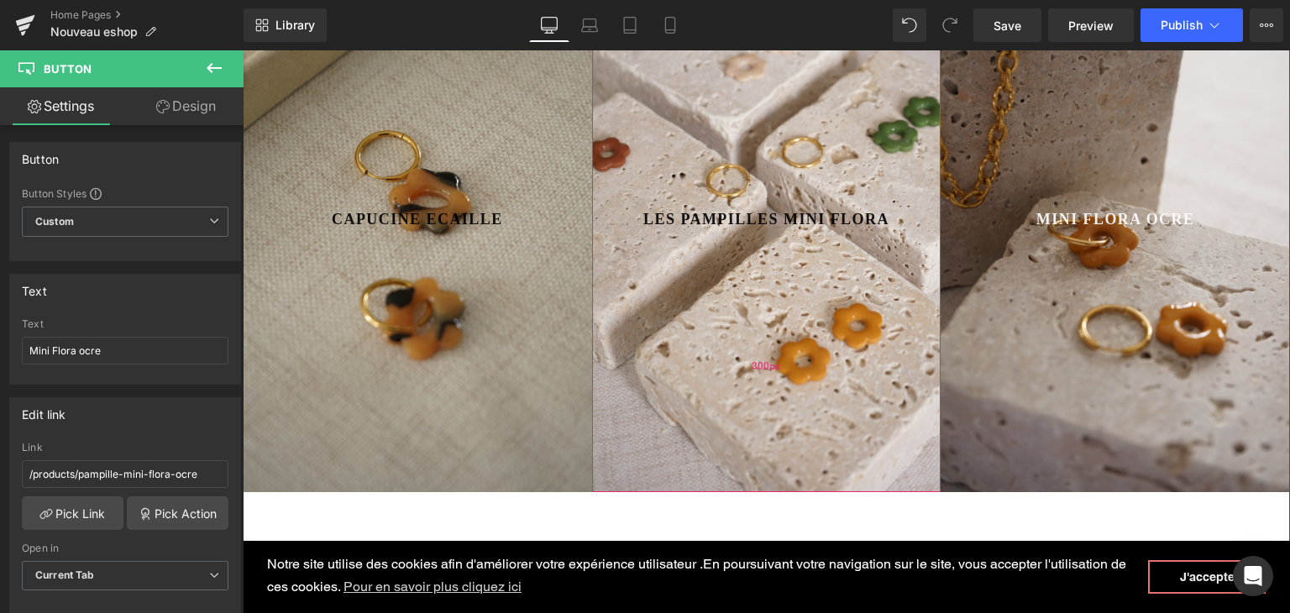
scroll to position [806, 0]
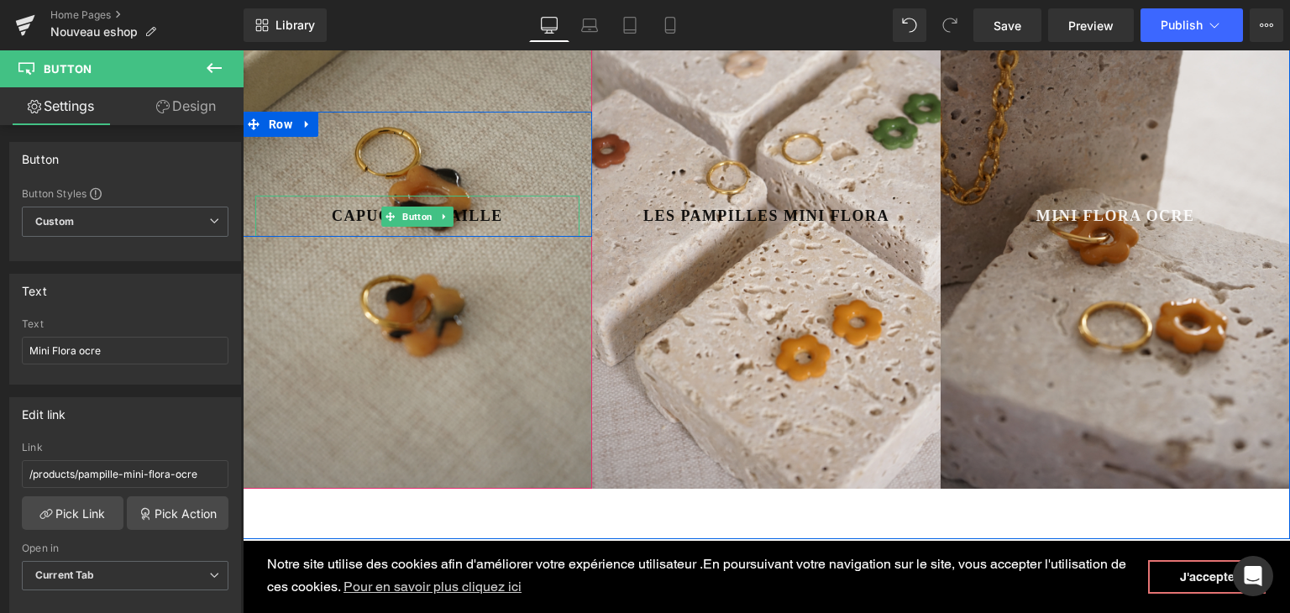
click at [353, 213] on span "CAPUCINE ECAILLE" at bounding box center [417, 216] width 171 height 23
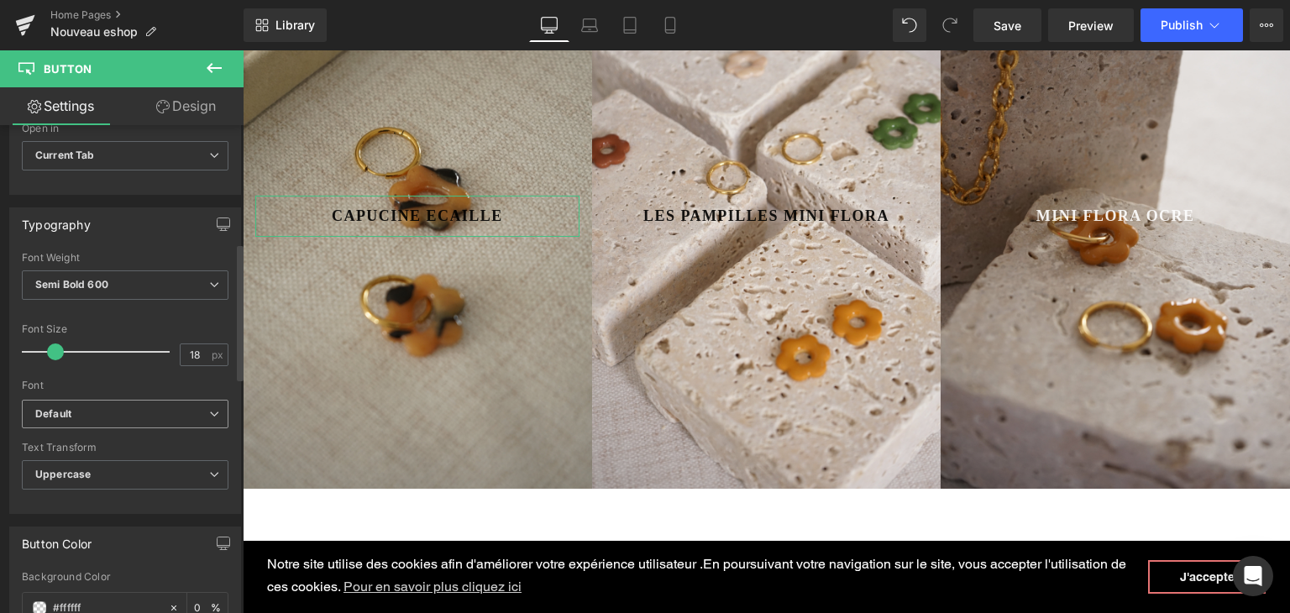
scroll to position [504, 0]
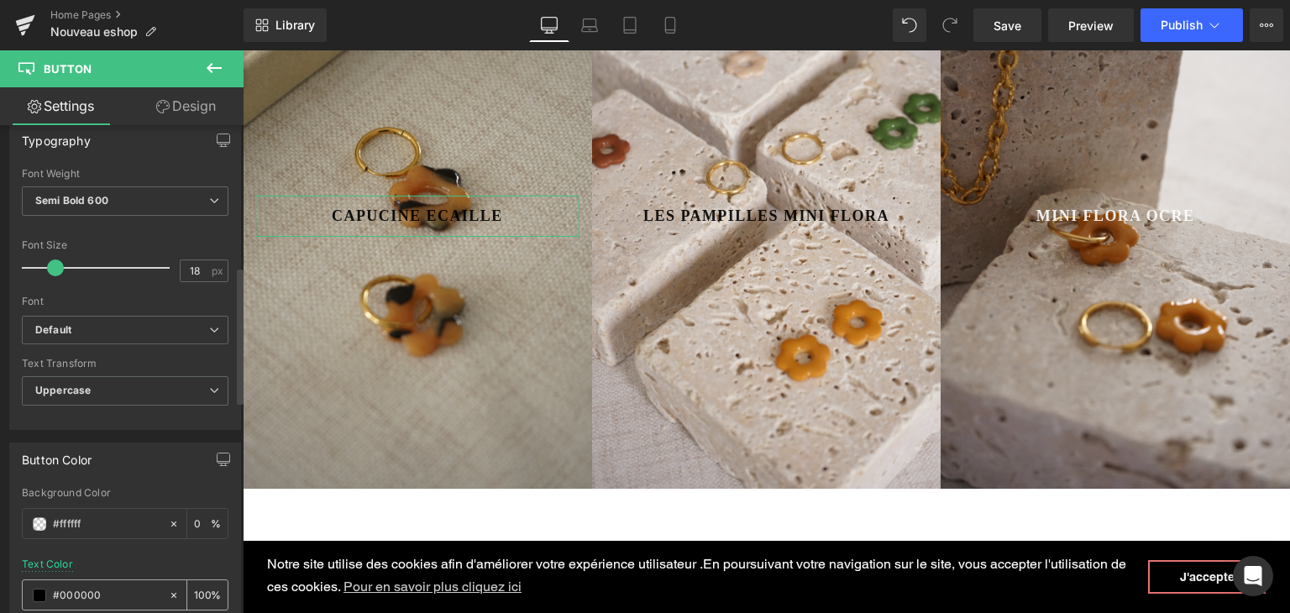
click at [34, 592] on span at bounding box center [39, 595] width 13 height 13
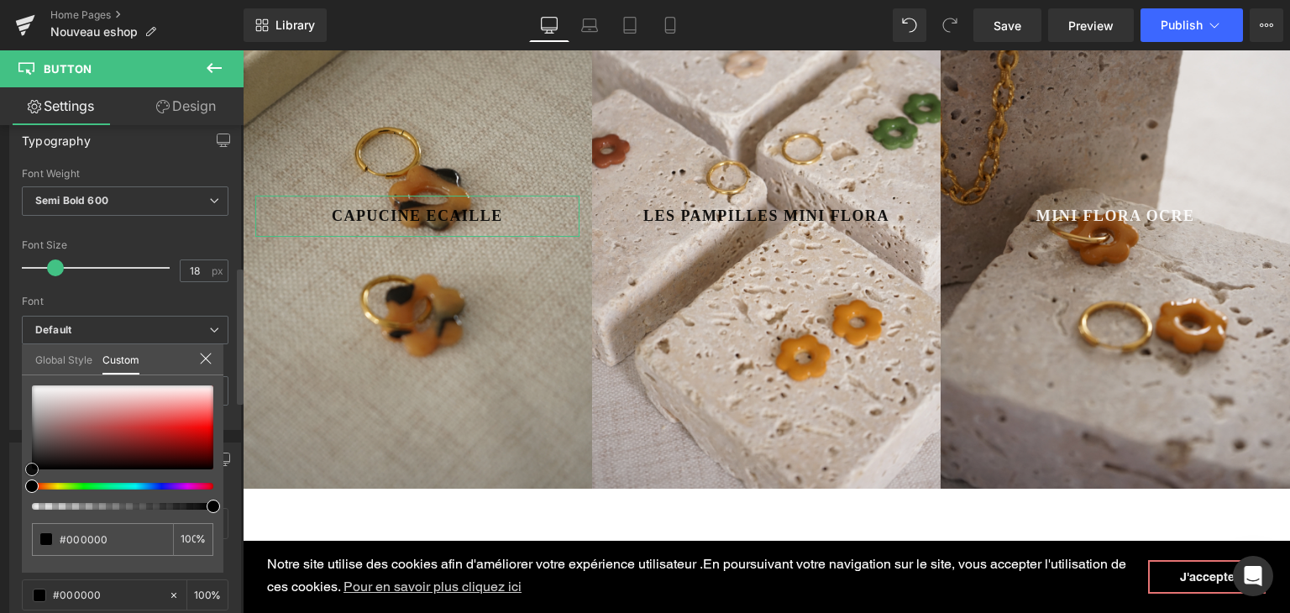
type input "#070707"
type input "#f5f4f4"
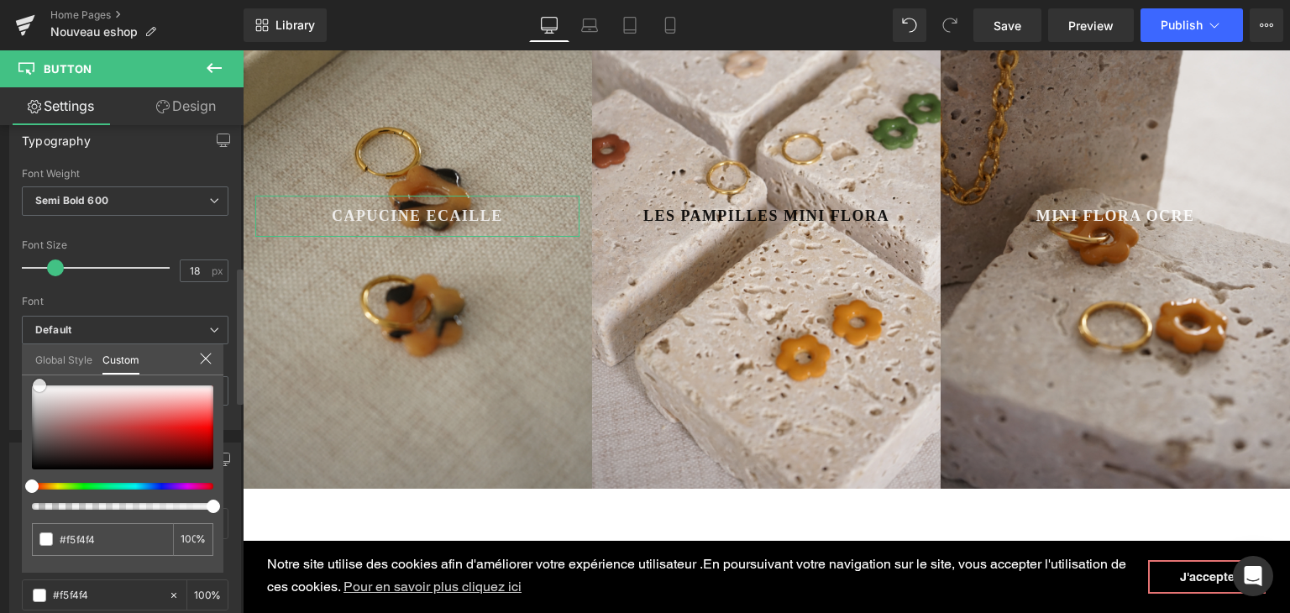
drag, startPoint x: 29, startPoint y: 469, endPoint x: 39, endPoint y: 414, distance: 55.5
click at [37, 377] on div "#f5f4f4 100 %" at bounding box center [123, 385] width 202 height 20
type input "#ffffff"
drag, startPoint x: 1017, startPoint y: 24, endPoint x: 573, endPoint y: 360, distance: 557.1
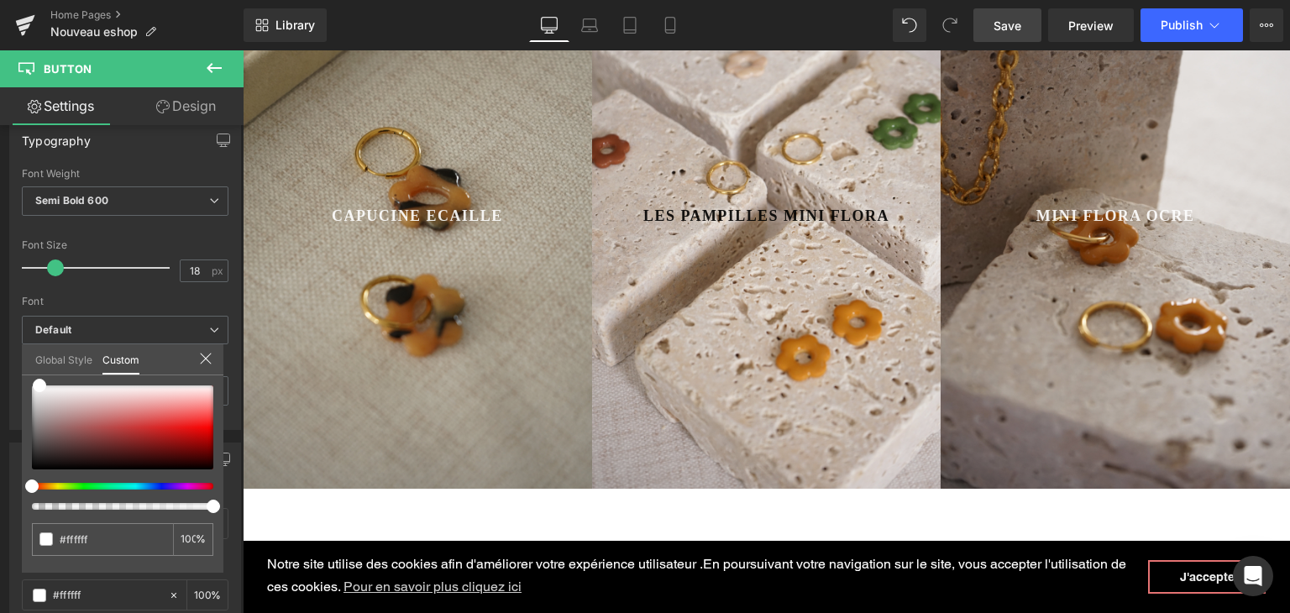
click at [1017, 24] on span "Save" at bounding box center [1008, 26] width 28 height 18
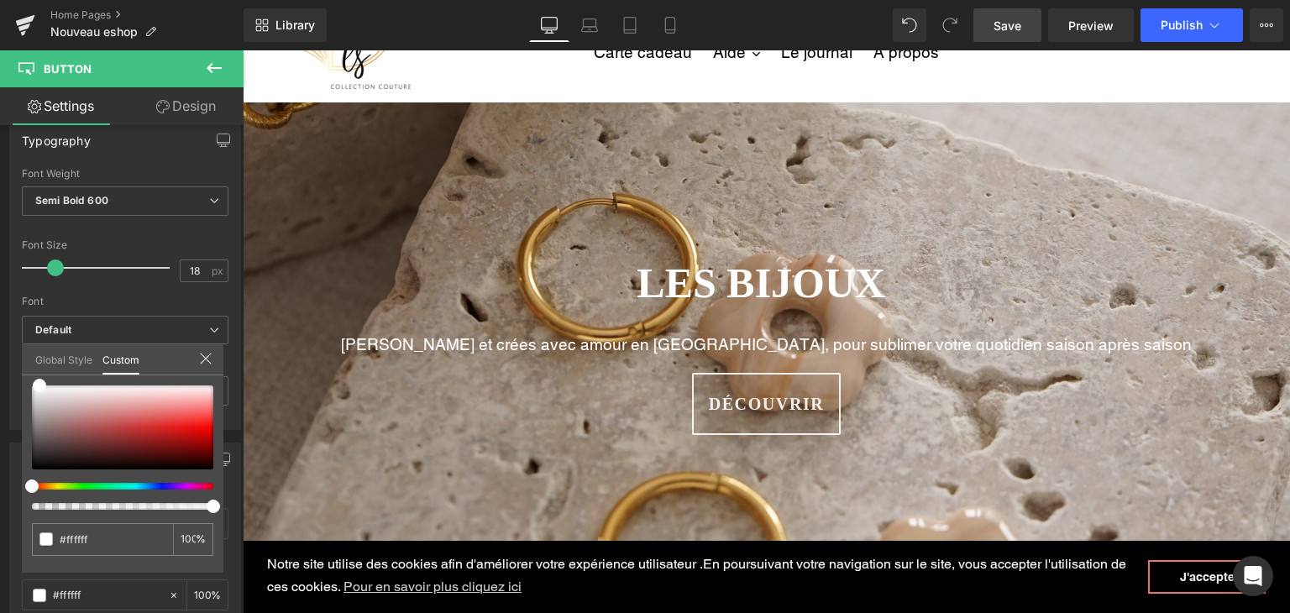
scroll to position [0, 0]
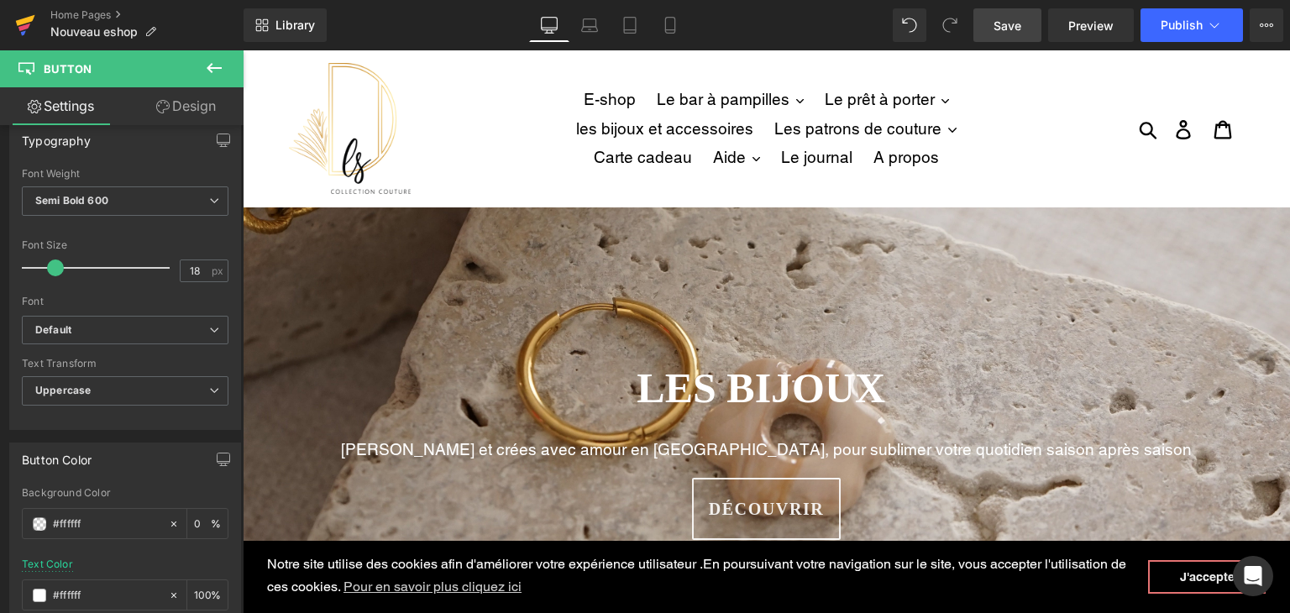
click at [27, 25] on icon at bounding box center [24, 28] width 12 height 8
click at [981, 25] on link "Save" at bounding box center [1008, 25] width 68 height 34
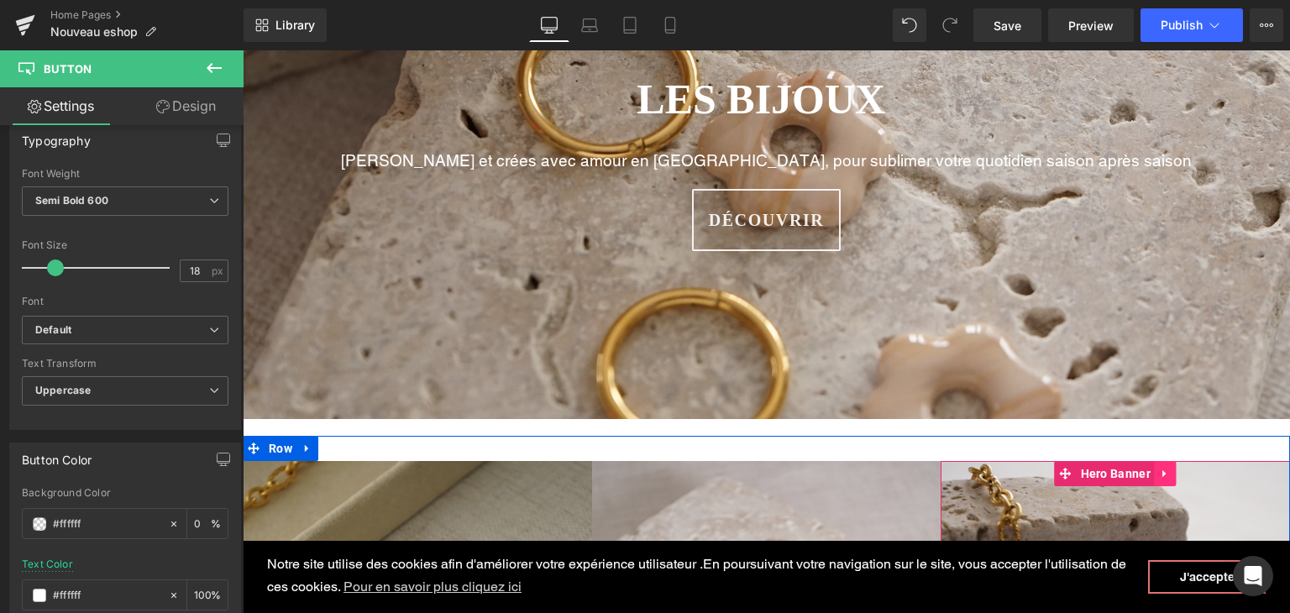
scroll to position [168, 0]
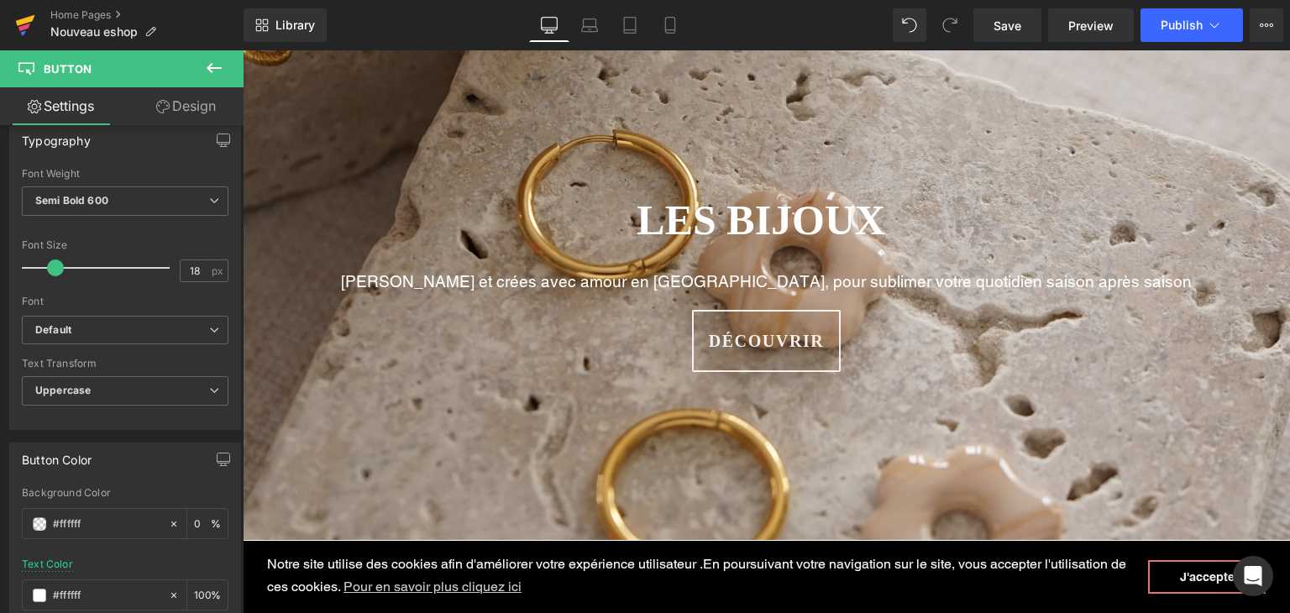
click at [20, 24] on icon at bounding box center [25, 25] width 20 height 42
